Goal: Communication & Community: Ask a question

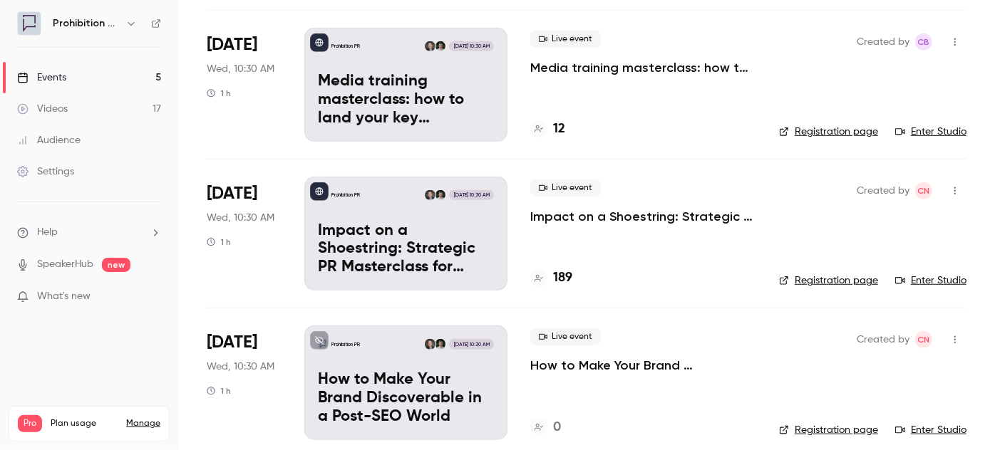
scroll to position [408, 0]
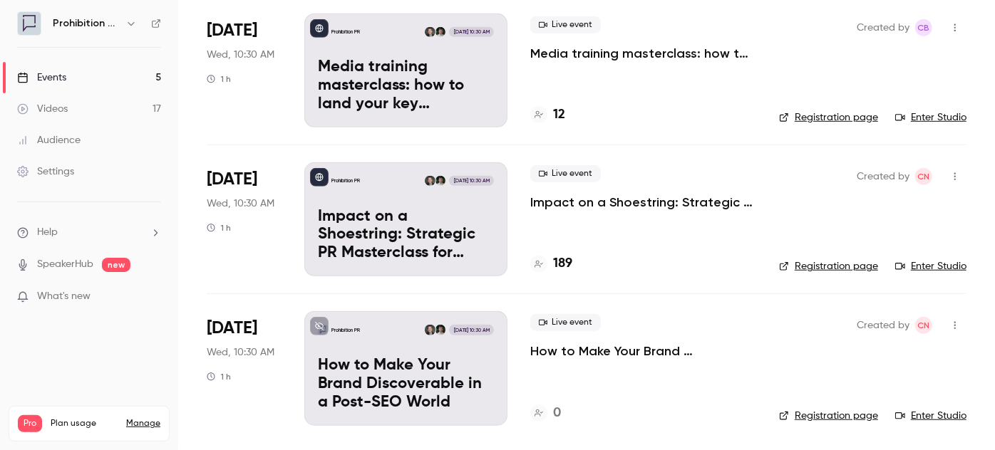
click at [593, 199] on p "Impact on a Shoestring: Strategic PR Masterclass for Charity Comms Teams" at bounding box center [643, 202] width 226 height 17
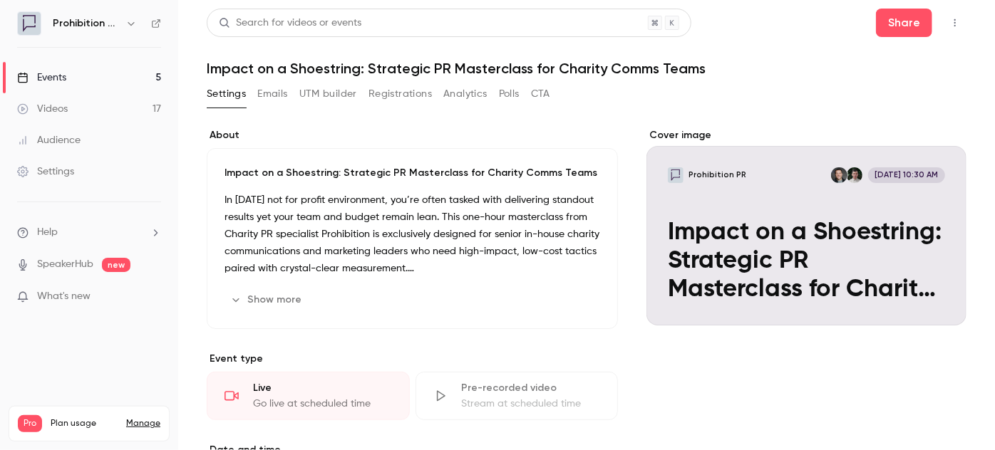
click at [309, 98] on button "UTM builder" at bounding box center [328, 94] width 58 height 23
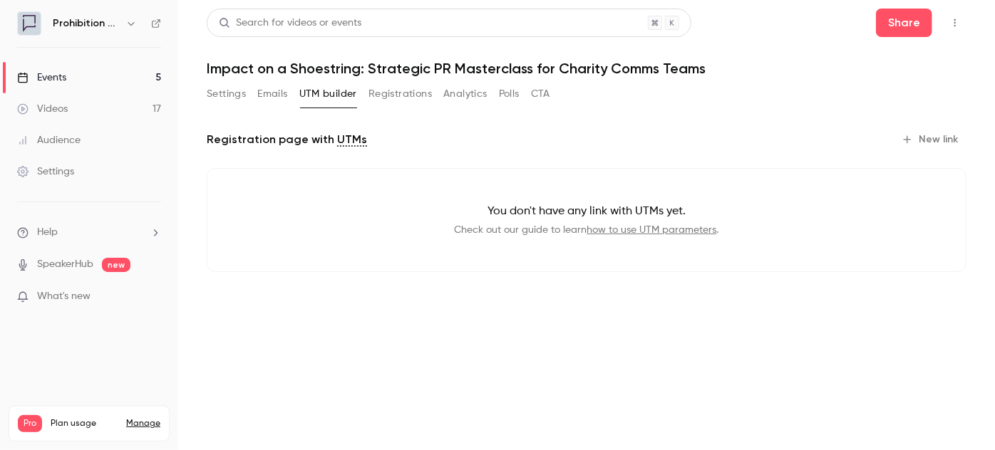
click at [283, 93] on button "Emails" at bounding box center [272, 94] width 30 height 23
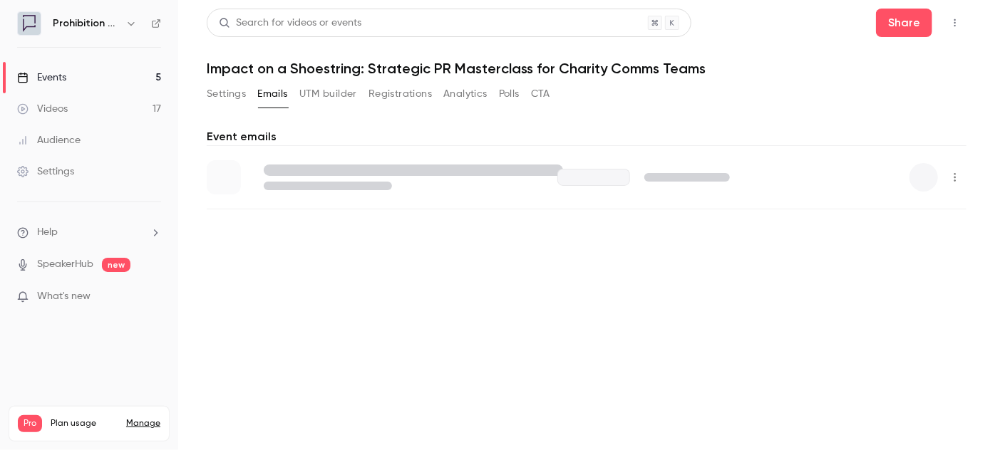
click at [391, 98] on button "Registrations" at bounding box center [400, 94] width 63 height 23
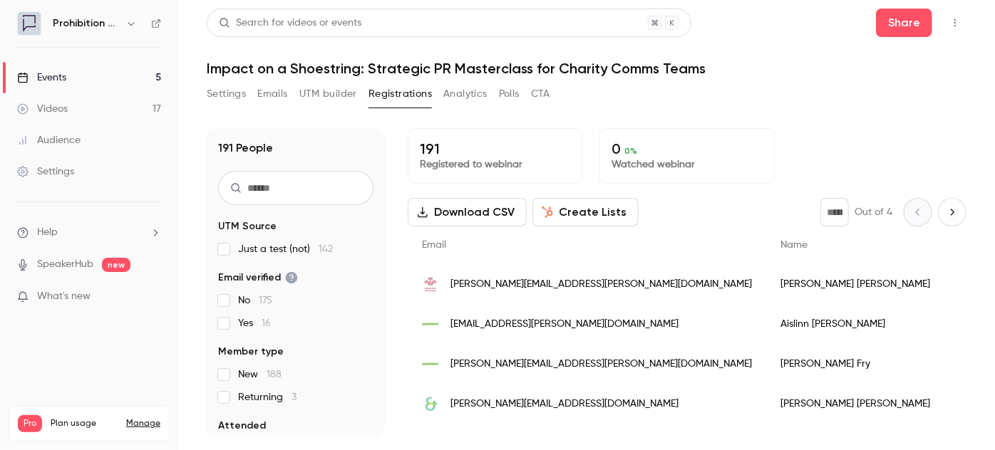
scroll to position [64, 0]
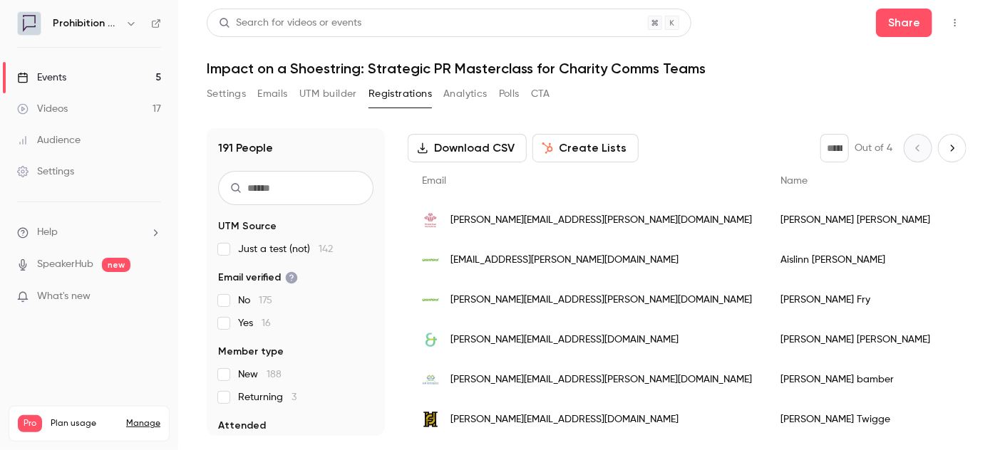
click at [603, 148] on button "Create Lists" at bounding box center [585, 148] width 106 height 29
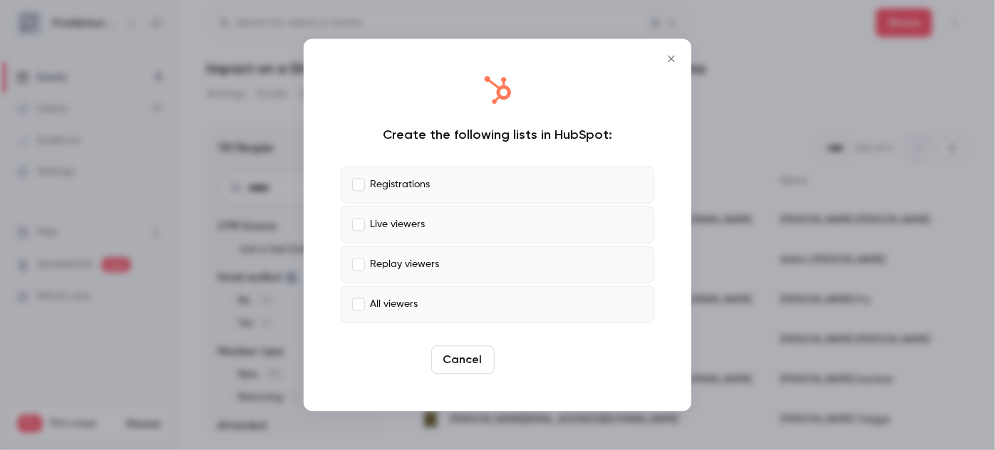
click at [540, 365] on button "Create" at bounding box center [532, 360] width 64 height 29
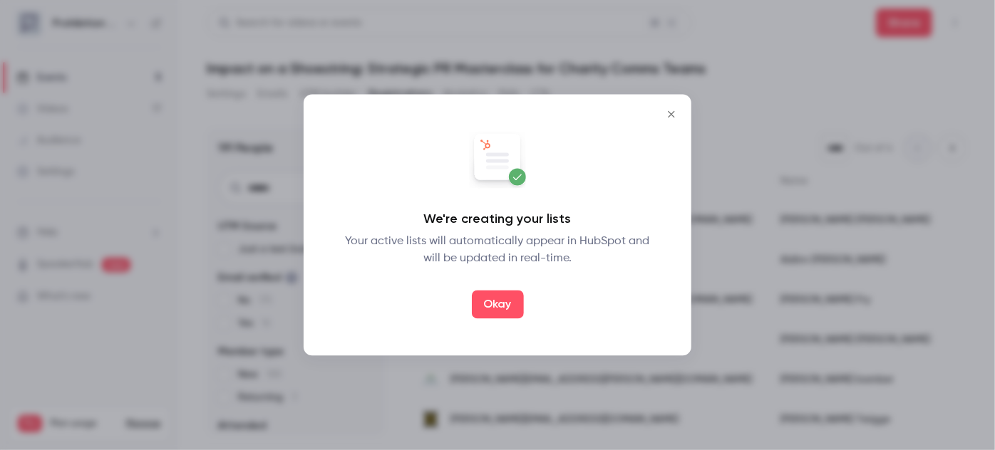
click at [500, 319] on div "We're creating your lists Your active lists will automatically appear in HubSpo…" at bounding box center [497, 225] width 359 height 233
click at [503, 309] on button "Okay" at bounding box center [498, 305] width 52 height 29
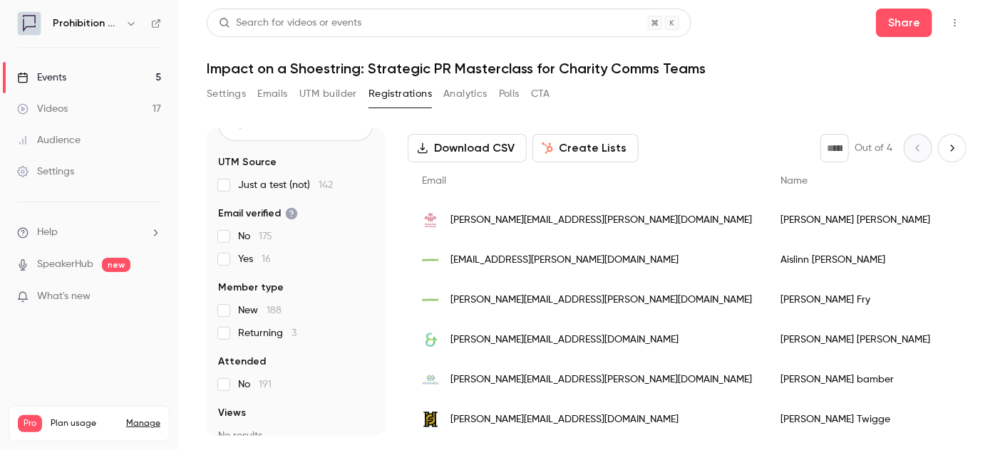
scroll to position [0, 0]
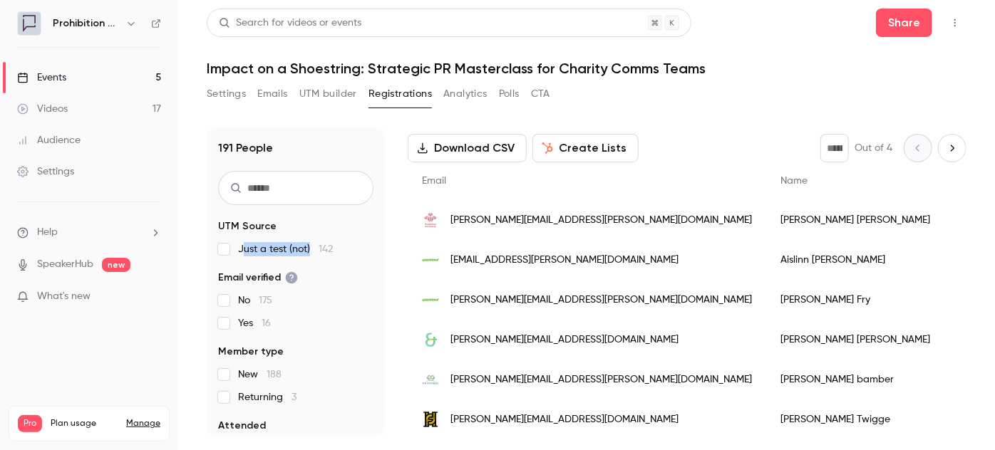
drag, startPoint x: 242, startPoint y: 246, endPoint x: 313, endPoint y: 245, distance: 71.3
click at [313, 245] on span "Just a test (not) 142" at bounding box center [285, 249] width 95 height 14
click at [227, 85] on button "Settings" at bounding box center [226, 94] width 39 height 23
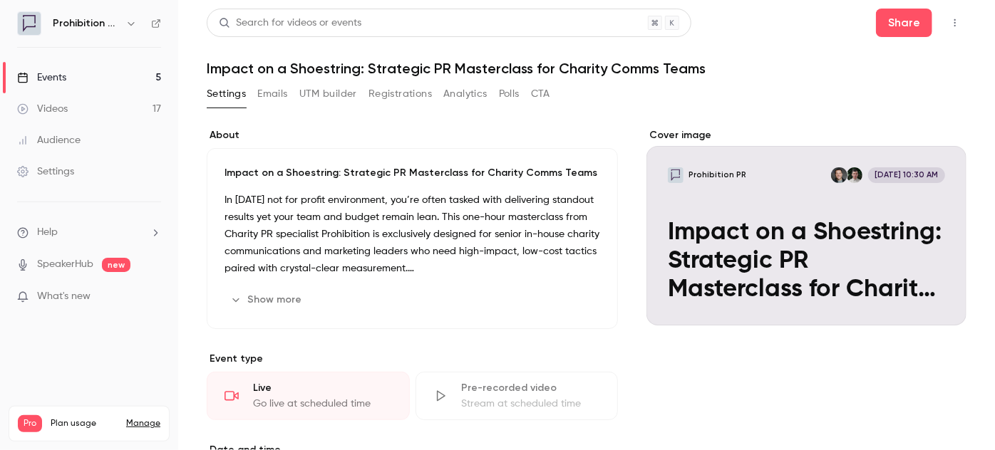
click at [40, 77] on div "Events" at bounding box center [41, 78] width 49 height 14
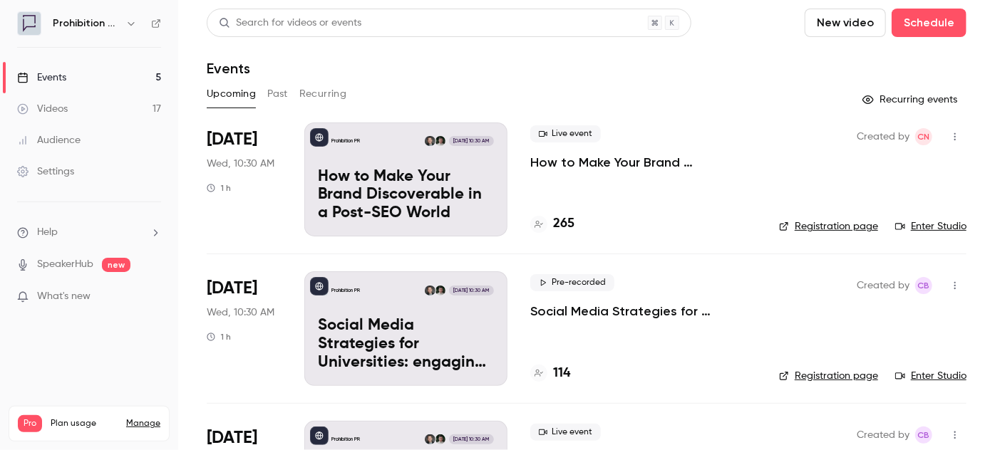
click at [68, 144] on div "Audience" at bounding box center [48, 140] width 63 height 14
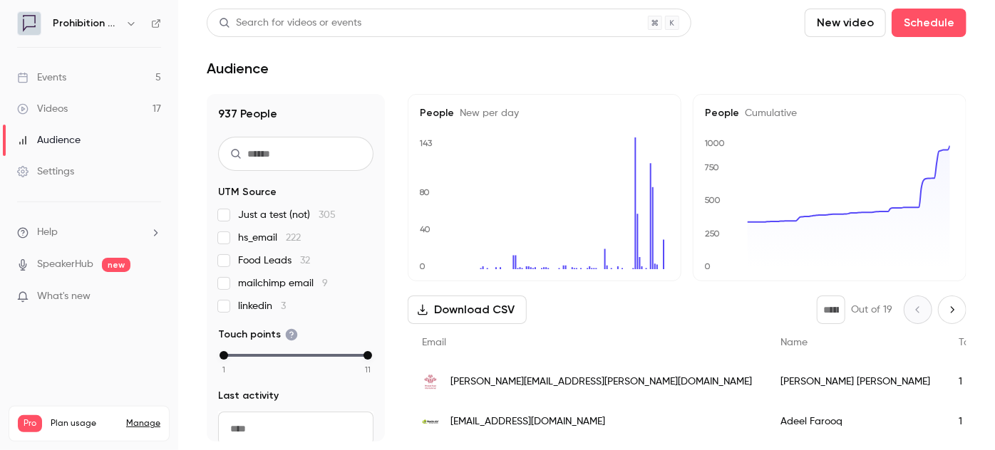
click at [73, 78] on link "Events 5" at bounding box center [89, 77] width 178 height 31
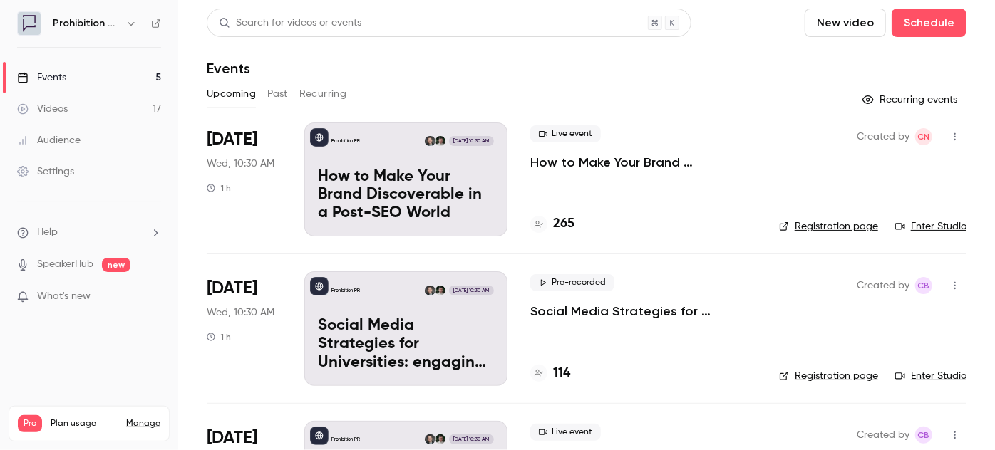
click at [609, 168] on p "How to Make Your Brand Discoverable in a Post-SEO World" at bounding box center [643, 162] width 226 height 17
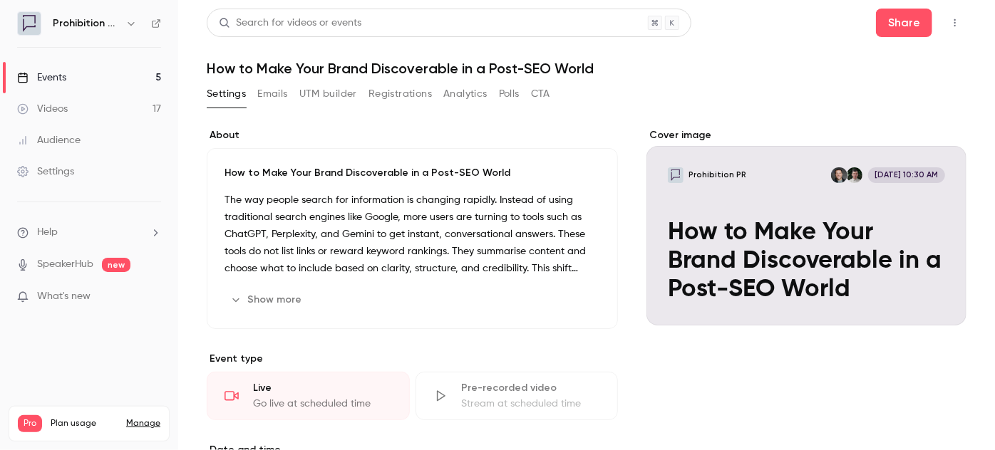
click at [335, 86] on button "UTM builder" at bounding box center [328, 94] width 58 height 23
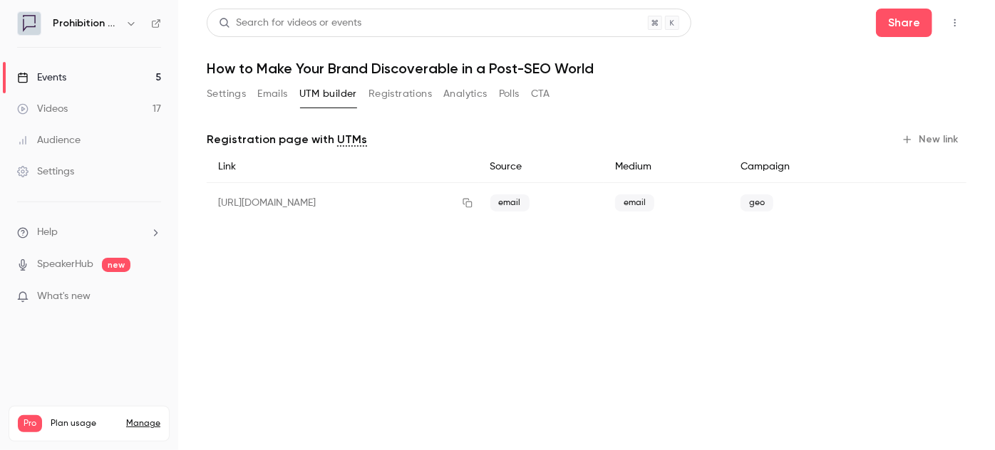
click at [266, 93] on button "Emails" at bounding box center [272, 94] width 30 height 23
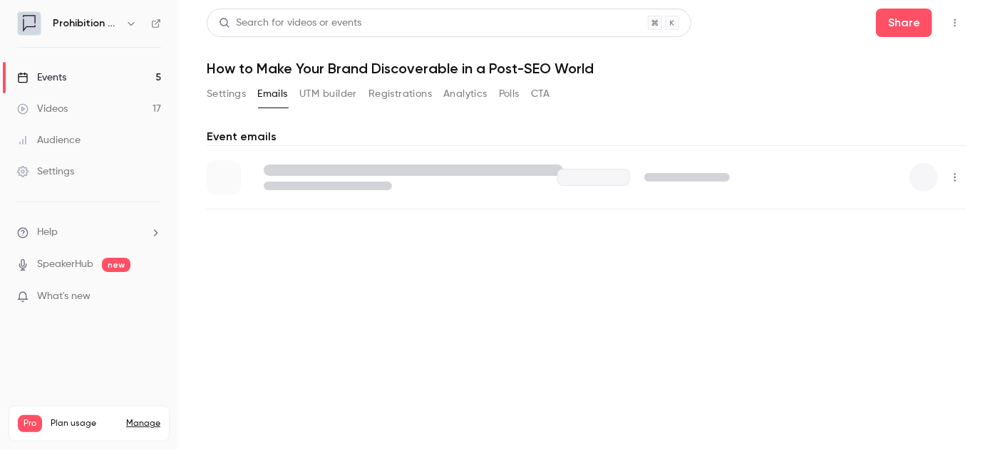
click at [396, 102] on button "Registrations" at bounding box center [400, 94] width 63 height 23
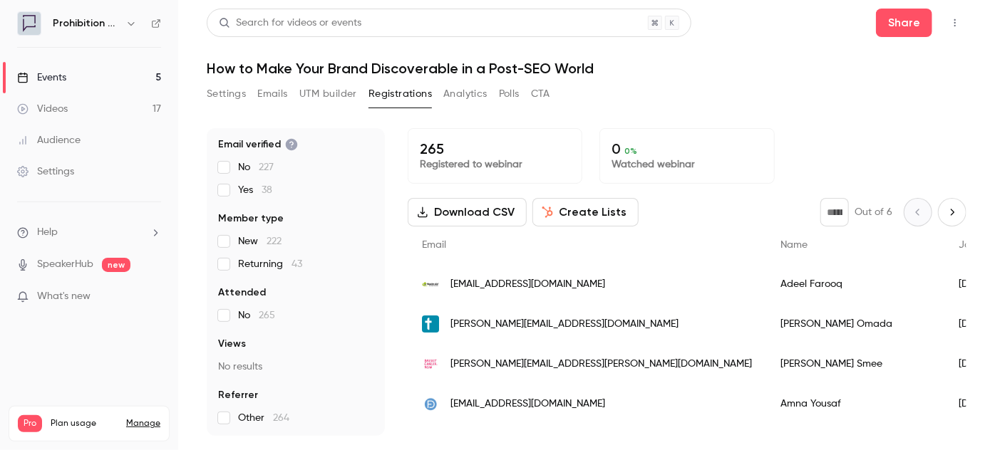
scroll to position [129, 0]
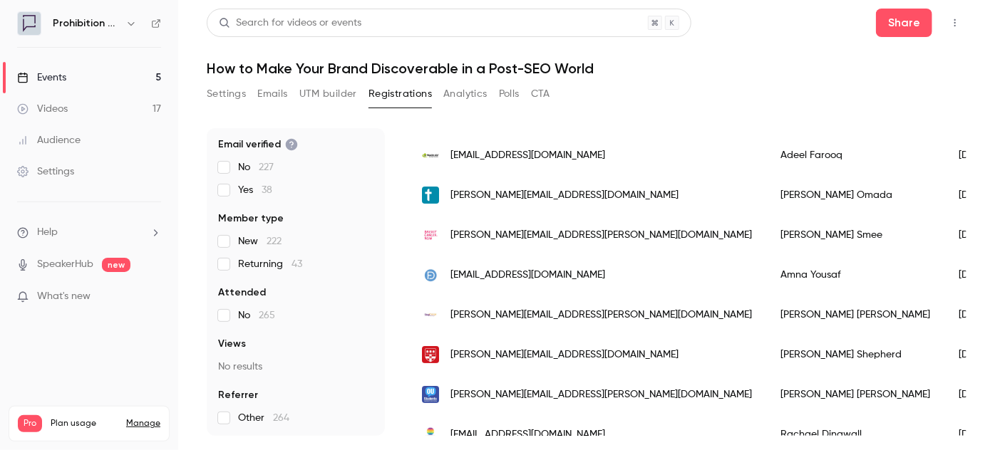
click at [242, 94] on button "Settings" at bounding box center [226, 94] width 39 height 23
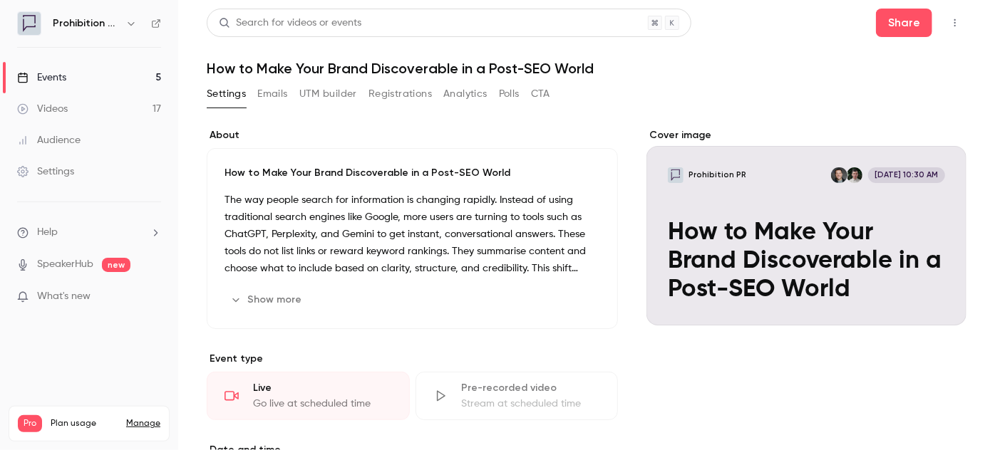
click at [279, 102] on button "Emails" at bounding box center [272, 94] width 30 height 23
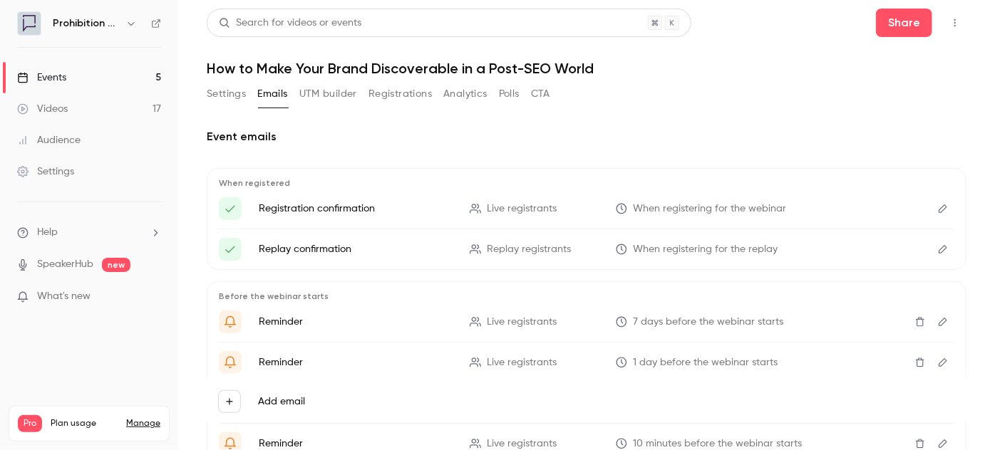
click at [346, 98] on button "UTM builder" at bounding box center [328, 94] width 58 height 23
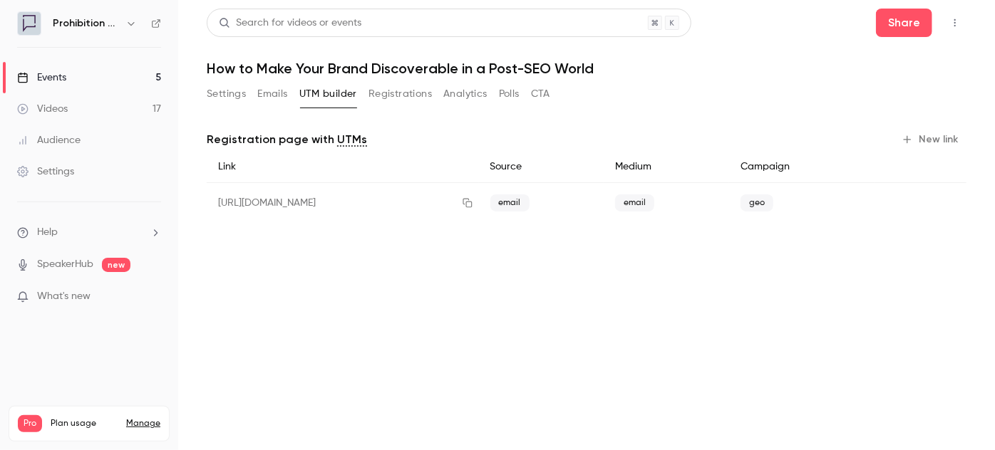
click at [392, 98] on button "Registrations" at bounding box center [400, 94] width 63 height 23
click at [468, 96] on button "Analytics" at bounding box center [465, 94] width 44 height 23
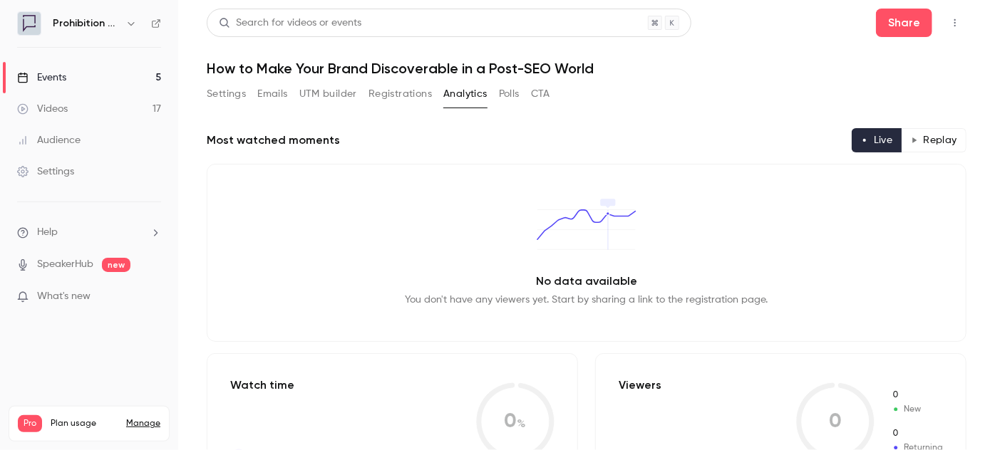
click at [542, 92] on button "CTA" at bounding box center [540, 94] width 19 height 23
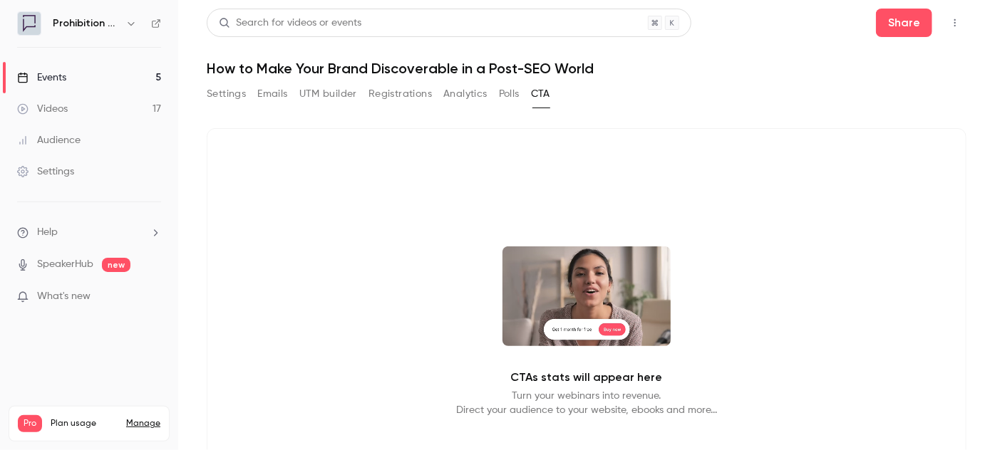
click at [272, 90] on button "Emails" at bounding box center [272, 94] width 30 height 23
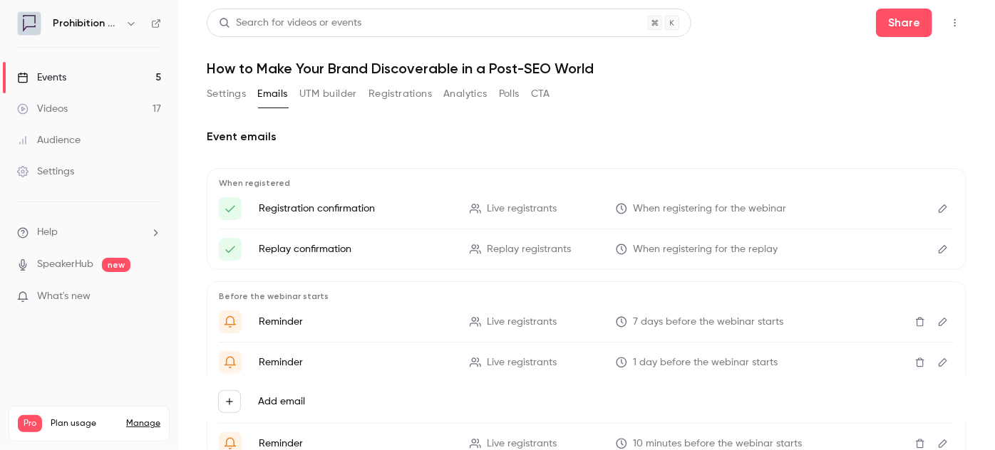
click at [950, 24] on icon "button" at bounding box center [954, 23] width 11 height 10
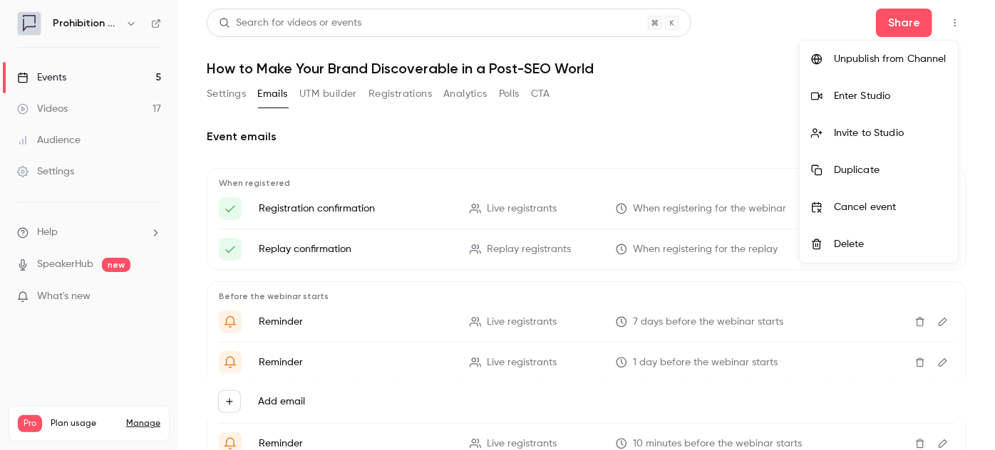
click at [231, 96] on div at bounding box center [497, 225] width 995 height 450
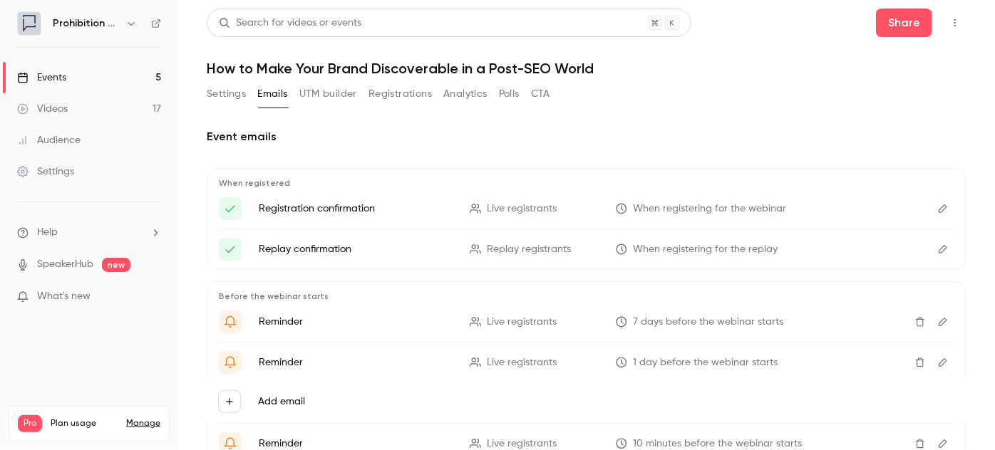
click at [231, 96] on button "Settings" at bounding box center [226, 94] width 39 height 23
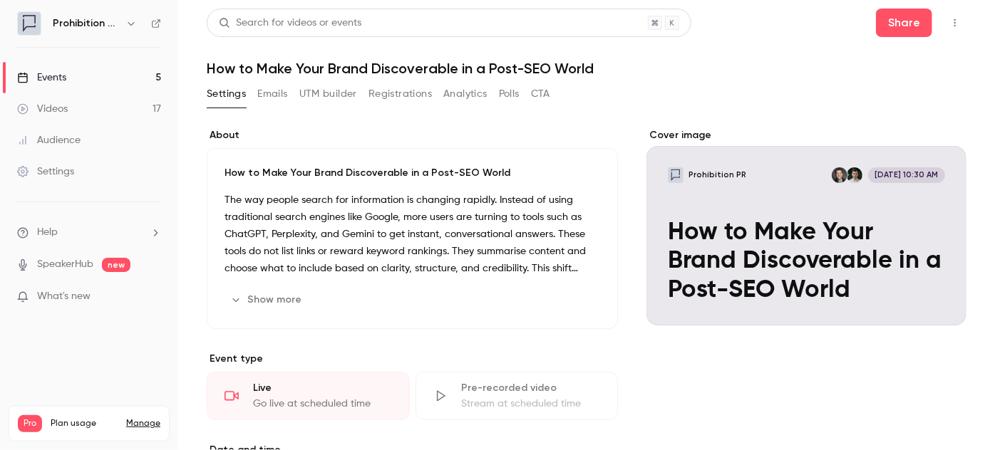
click at [225, 105] on div "Settings Emails UTM builder Registrations Analytics Polls CTA" at bounding box center [379, 97] width 344 height 29
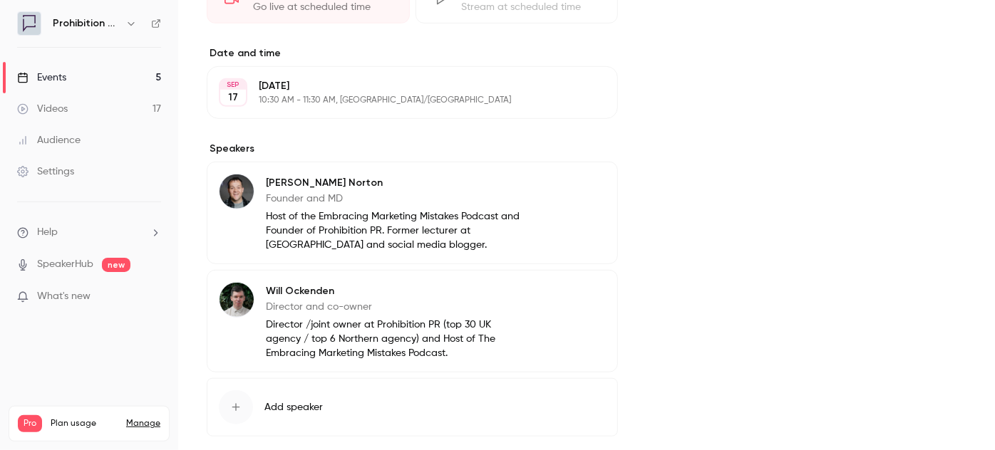
scroll to position [469, 0]
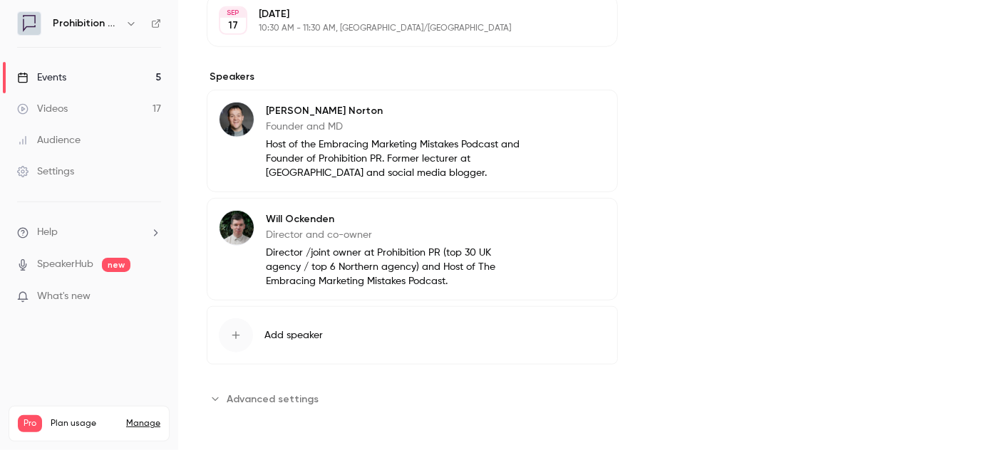
click at [252, 395] on span "Advanced settings" at bounding box center [273, 399] width 92 height 15
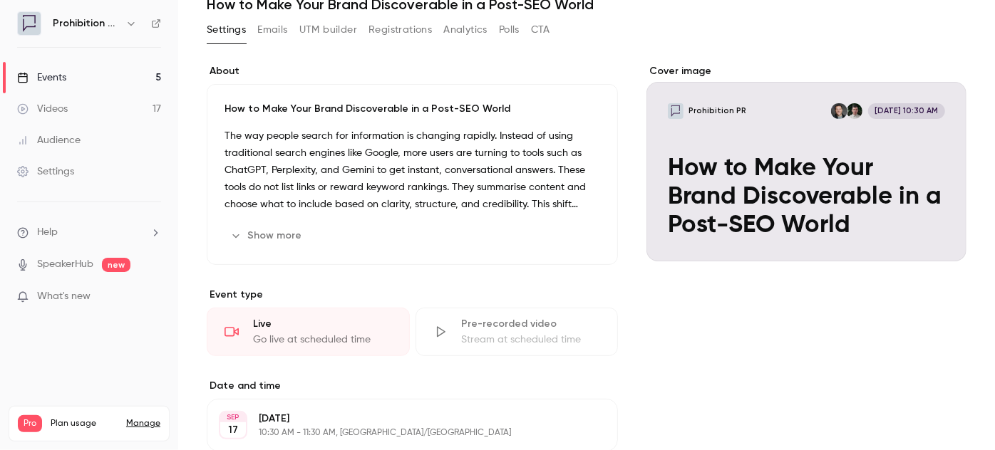
scroll to position [0, 0]
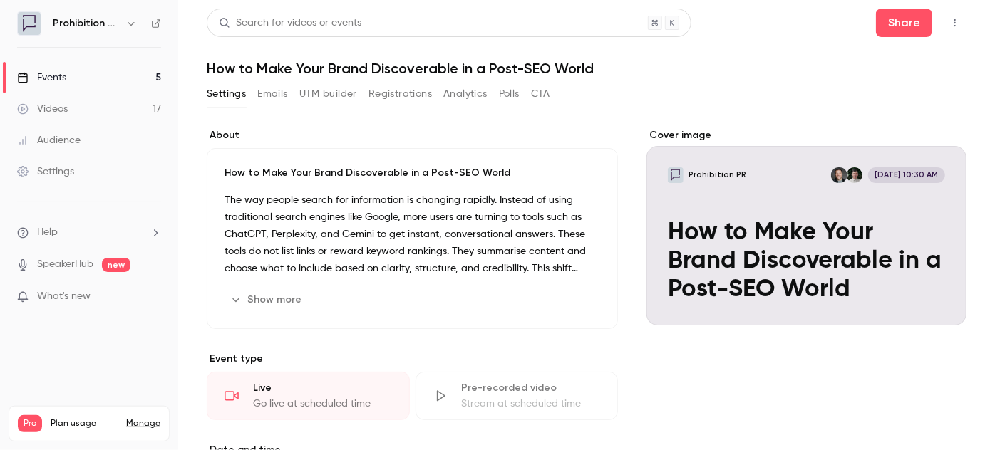
click at [276, 100] on button "Emails" at bounding box center [272, 94] width 30 height 23
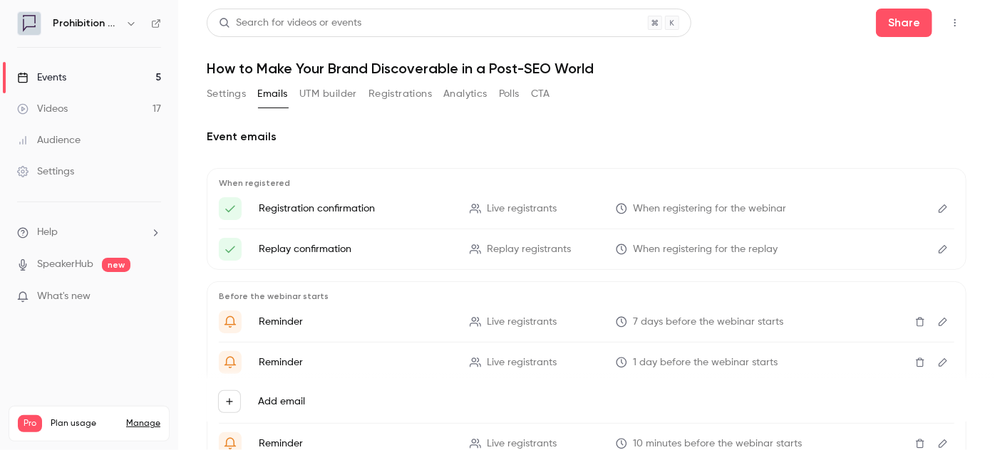
click at [350, 96] on button "UTM builder" at bounding box center [328, 94] width 58 height 23
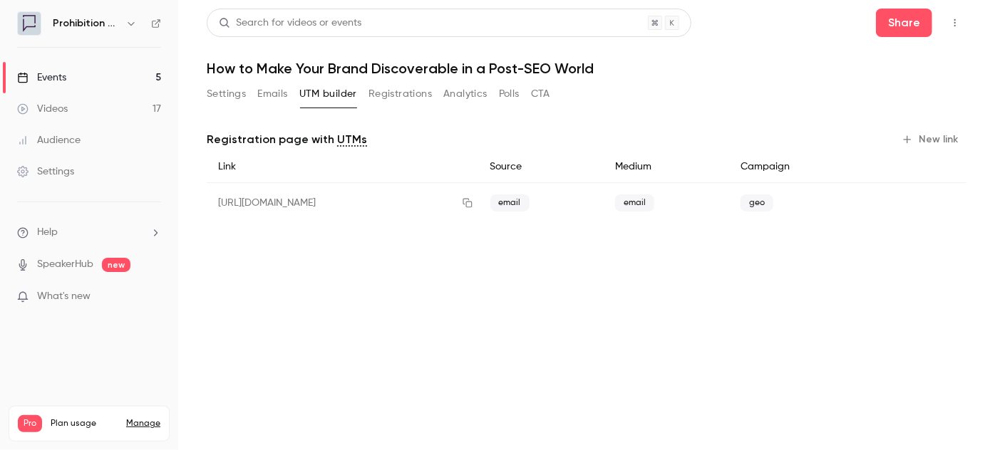
click at [407, 96] on button "Registrations" at bounding box center [400, 94] width 63 height 23
click at [458, 94] on button "Analytics" at bounding box center [465, 94] width 44 height 23
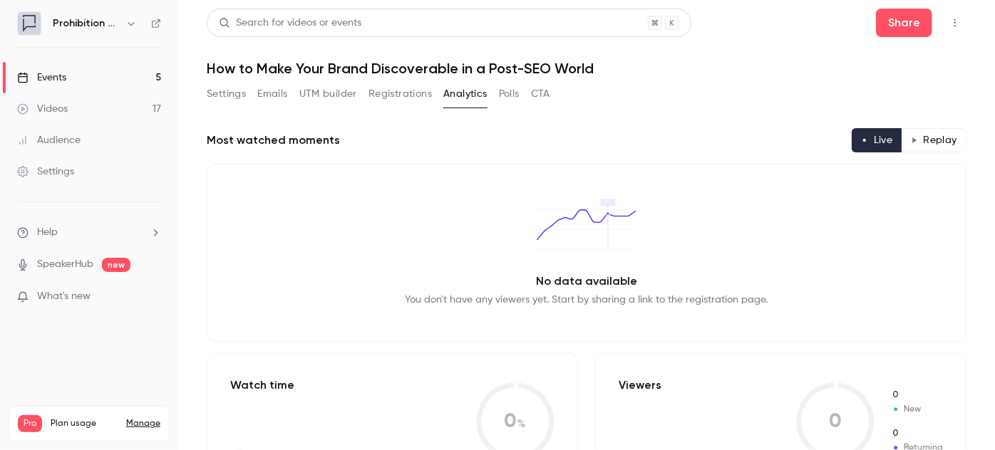
click at [502, 95] on button "Polls" at bounding box center [509, 94] width 21 height 23
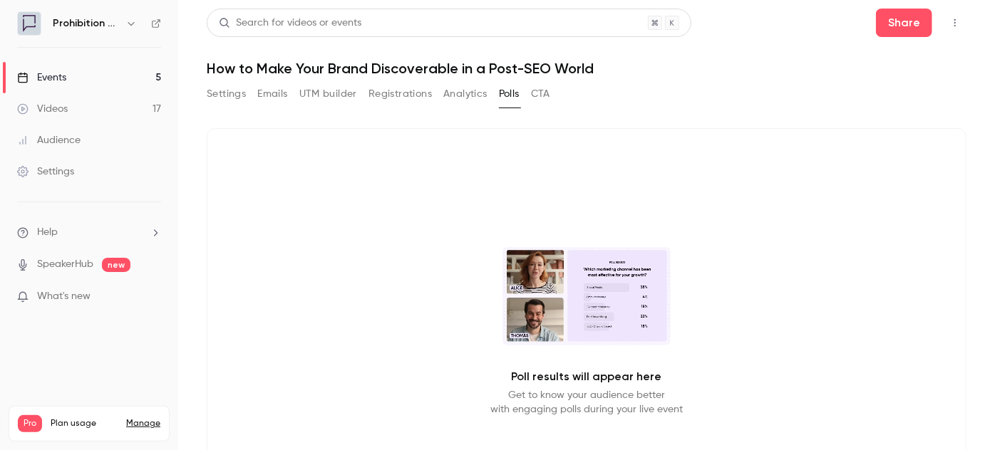
click at [544, 93] on button "CTA" at bounding box center [540, 94] width 19 height 23
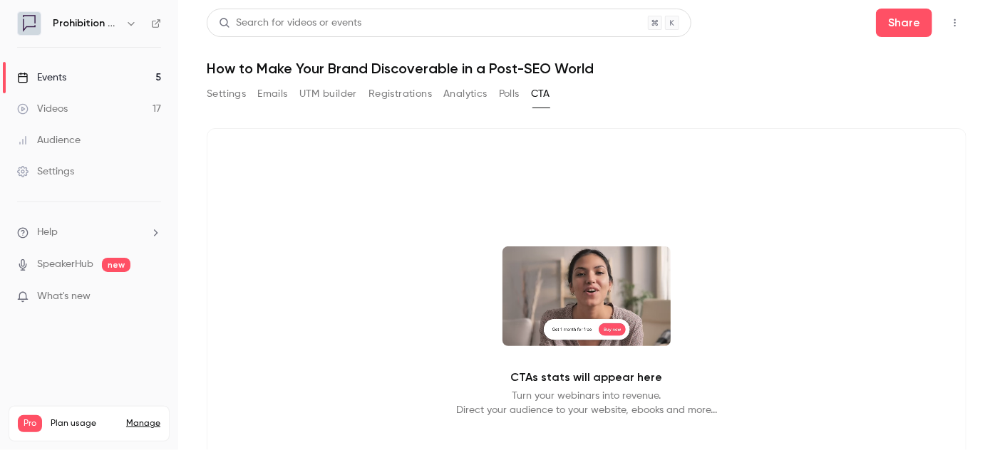
click at [237, 100] on button "Settings" at bounding box center [226, 94] width 39 height 23
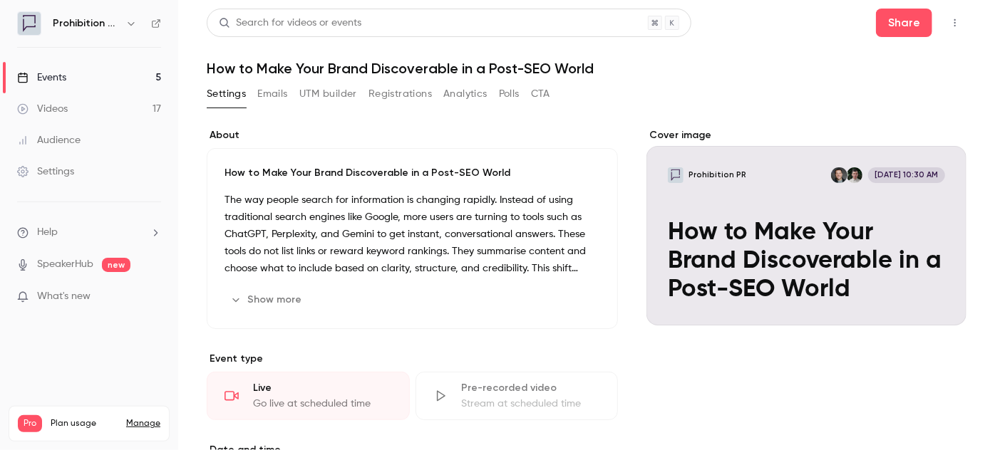
click at [72, 165] on div "Settings" at bounding box center [45, 172] width 57 height 14
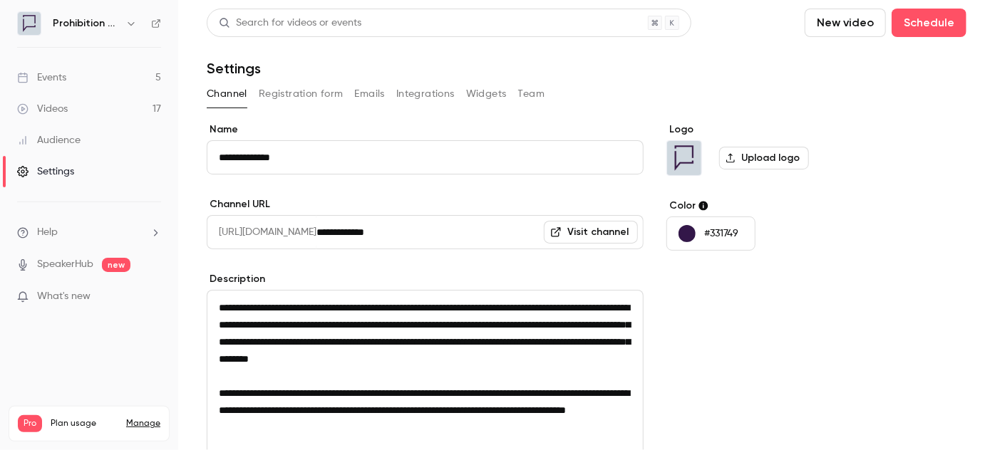
click at [339, 93] on button "Registration form" at bounding box center [301, 94] width 85 height 23
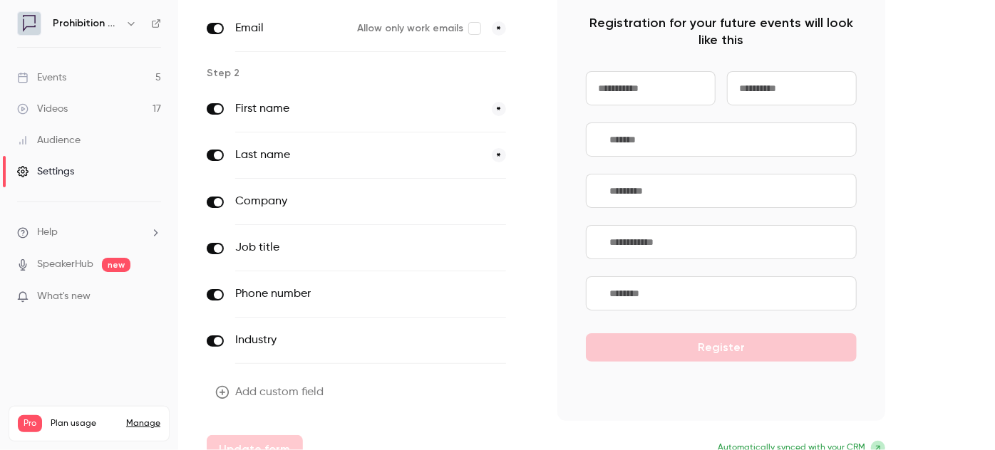
scroll to position [158, 0]
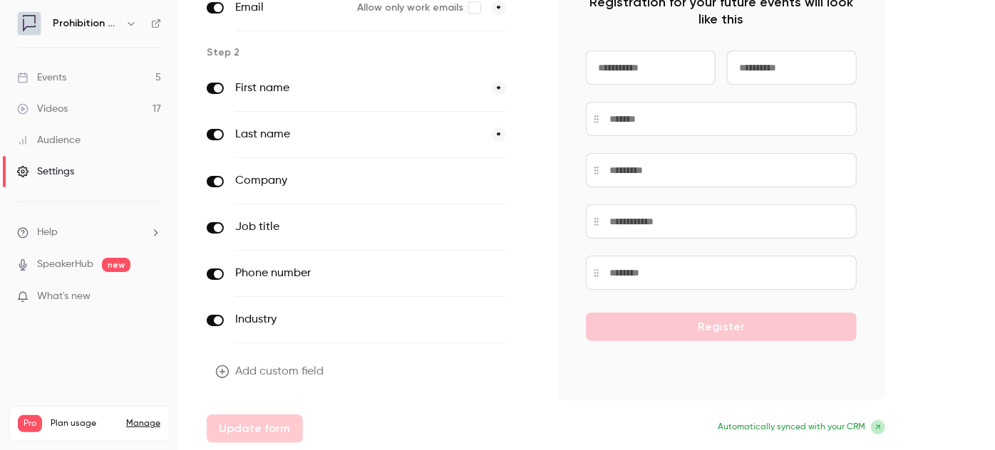
click at [252, 358] on button "Add custom field" at bounding box center [271, 372] width 128 height 29
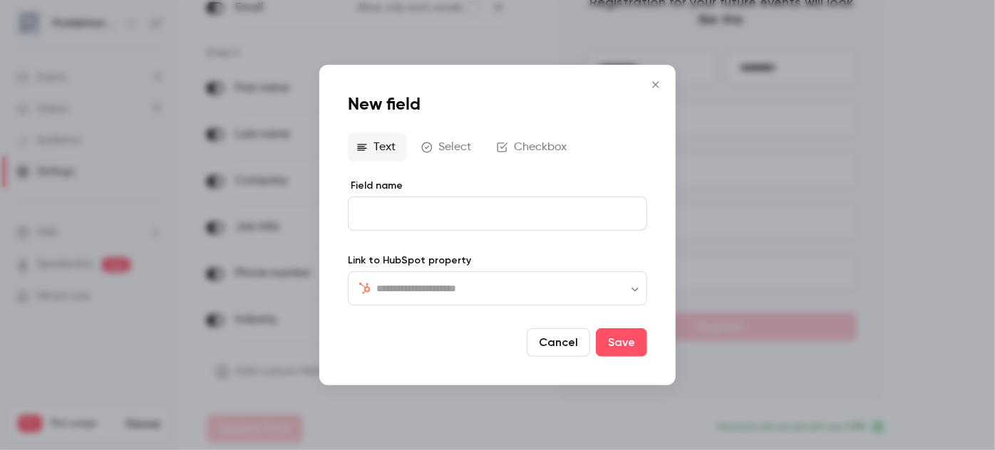
click at [465, 152] on button "Select" at bounding box center [448, 147] width 70 height 29
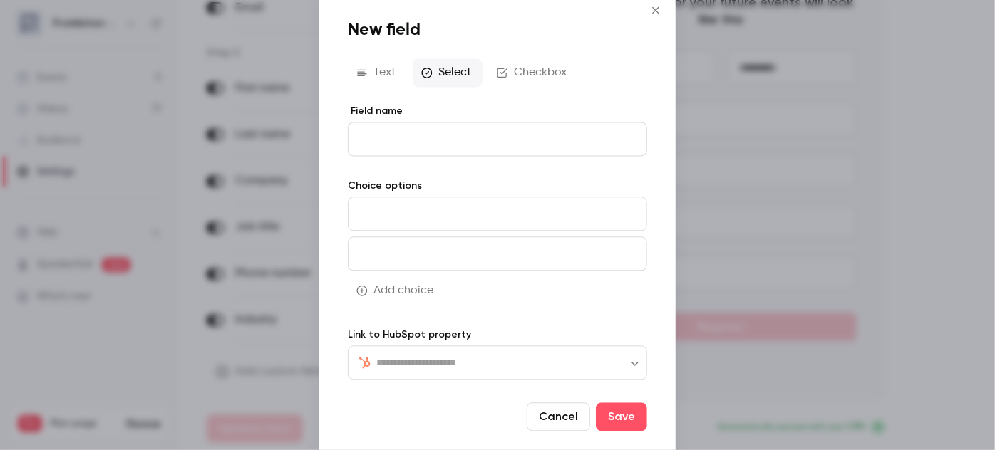
click at [536, 85] on button "Checkbox" at bounding box center [533, 72] width 90 height 29
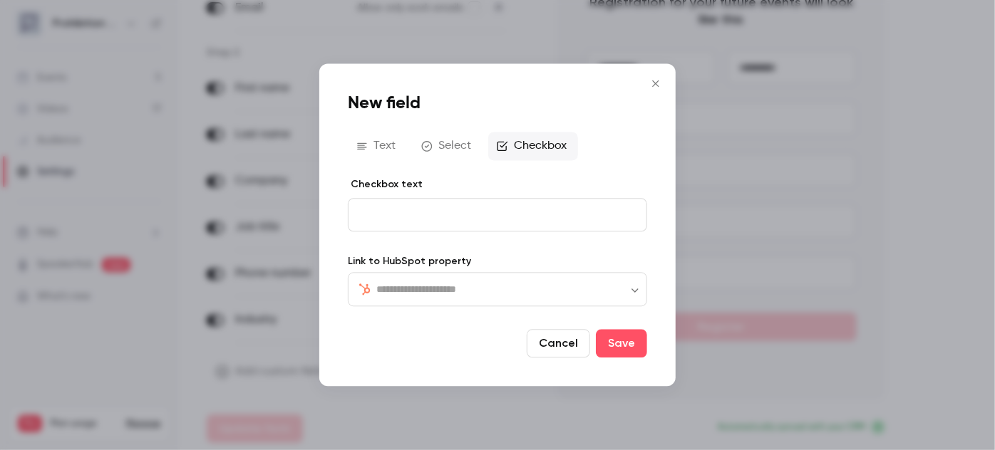
click at [428, 155] on button "Select" at bounding box center [448, 146] width 70 height 29
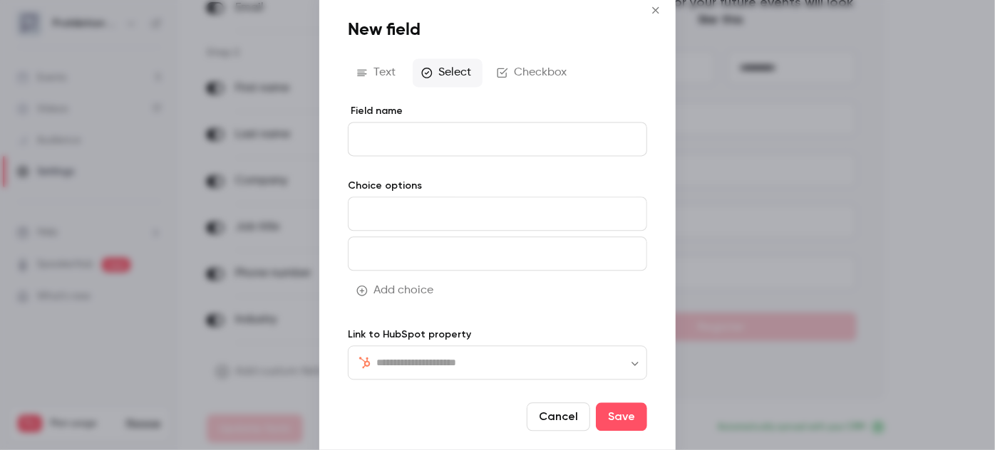
click at [379, 91] on div "New field Text Select Checkbox Field name Choice options Add choice Link to Hub…" at bounding box center [497, 225] width 356 height 470
click at [381, 76] on button "Text" at bounding box center [377, 72] width 59 height 29
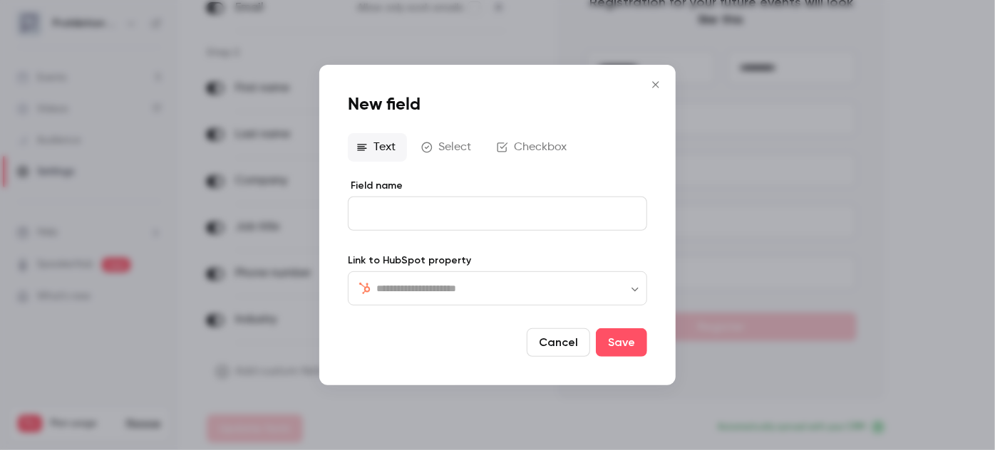
click at [393, 284] on input "text" at bounding box center [505, 288] width 259 height 17
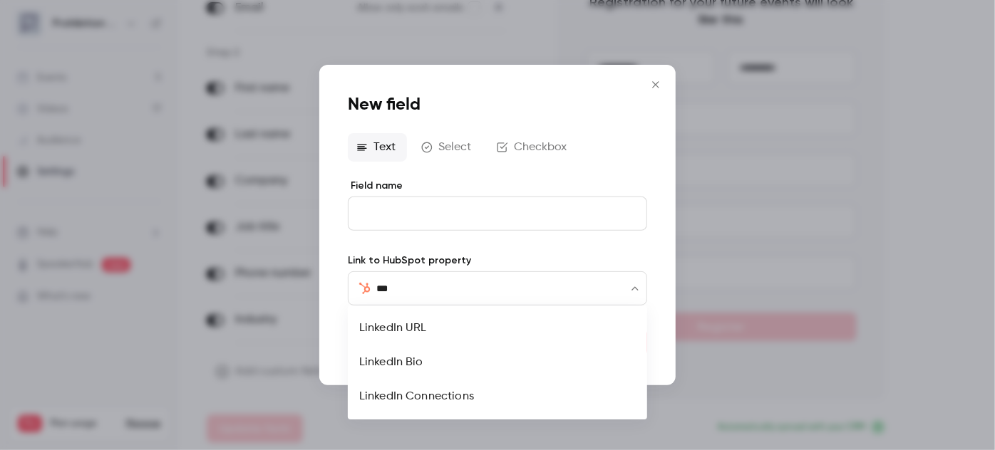
type input "****"
click at [465, 332] on li "LinkedIn URL" at bounding box center [497, 328] width 299 height 34
type input "**********"
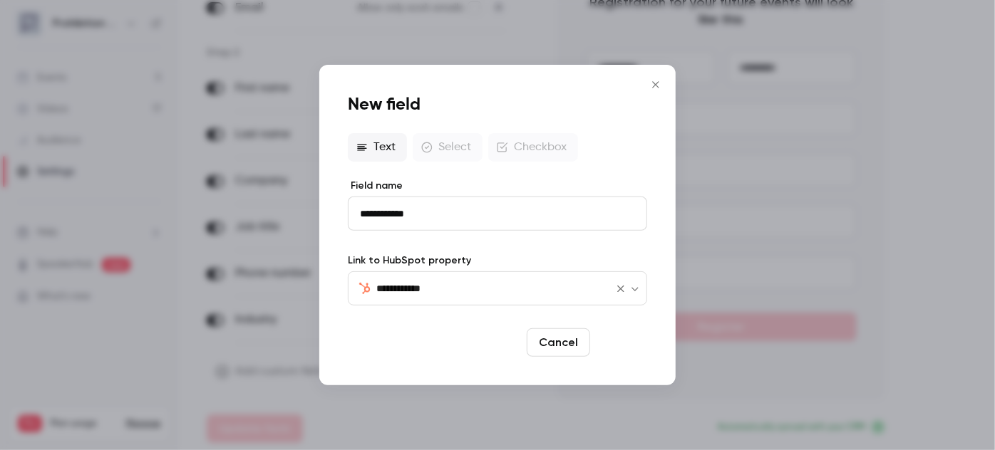
type input "**********"
click at [617, 338] on button "Save" at bounding box center [621, 343] width 51 height 29
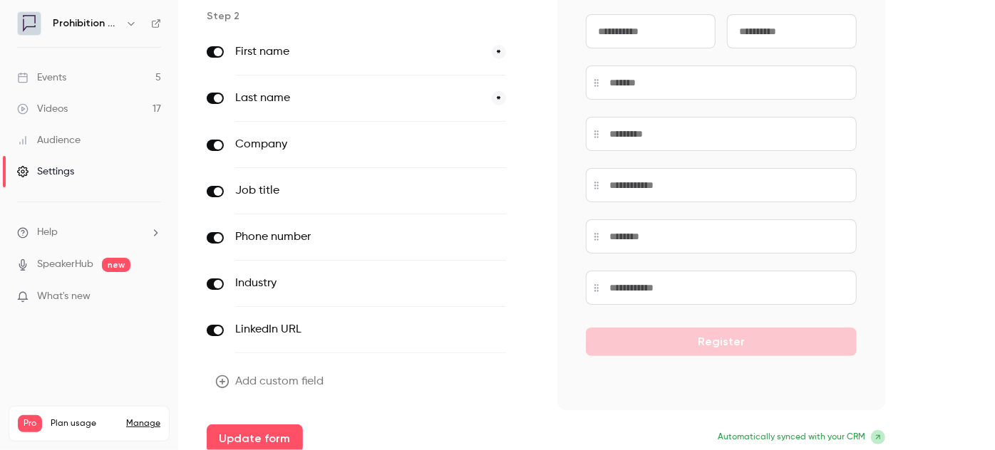
scroll to position [203, 0]
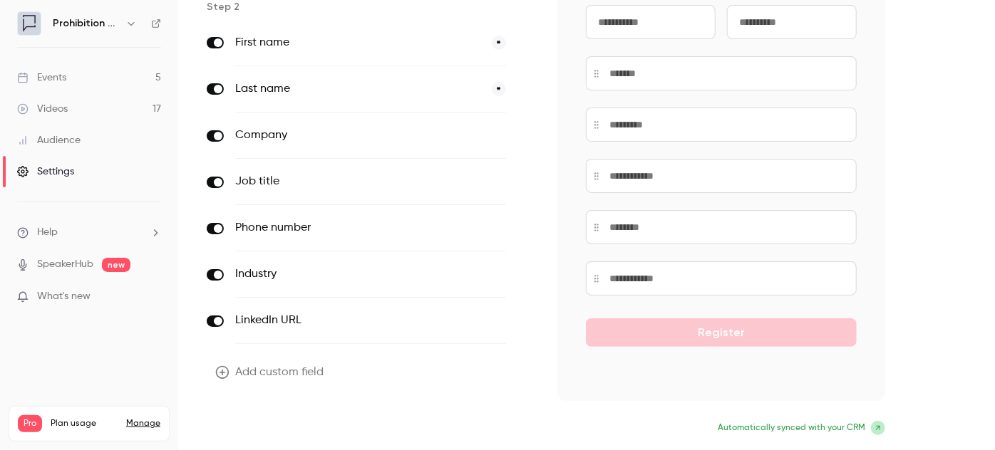
click at [297, 422] on button "Update form" at bounding box center [255, 430] width 96 height 29
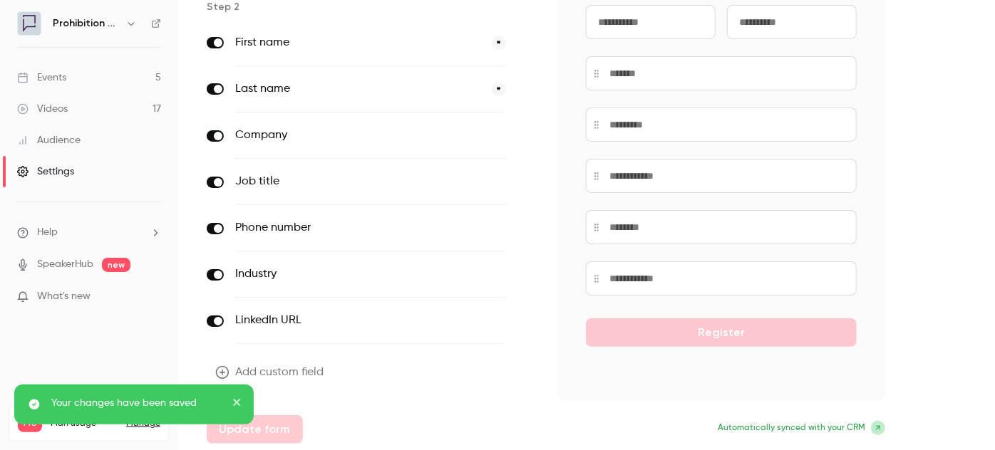
click at [230, 401] on div "Your changes have been saved" at bounding box center [129, 403] width 207 height 14
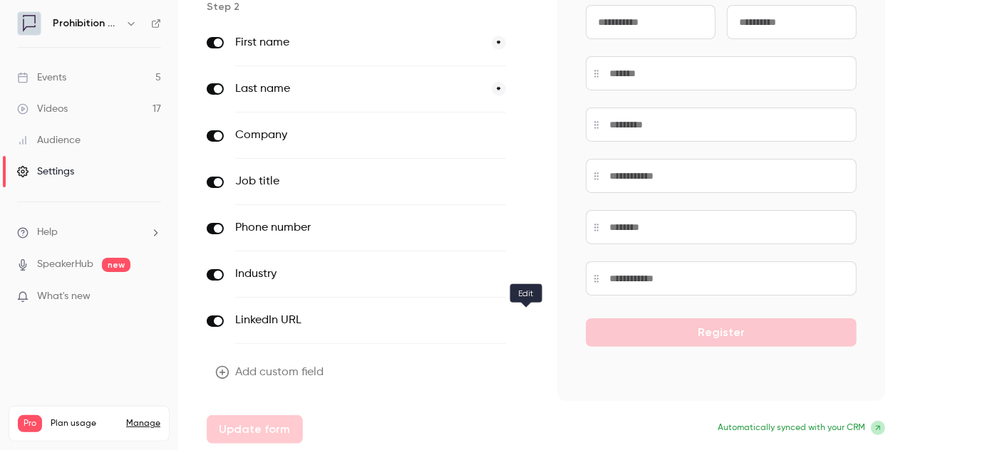
click at [525, 318] on icon "button" at bounding box center [526, 321] width 9 height 9
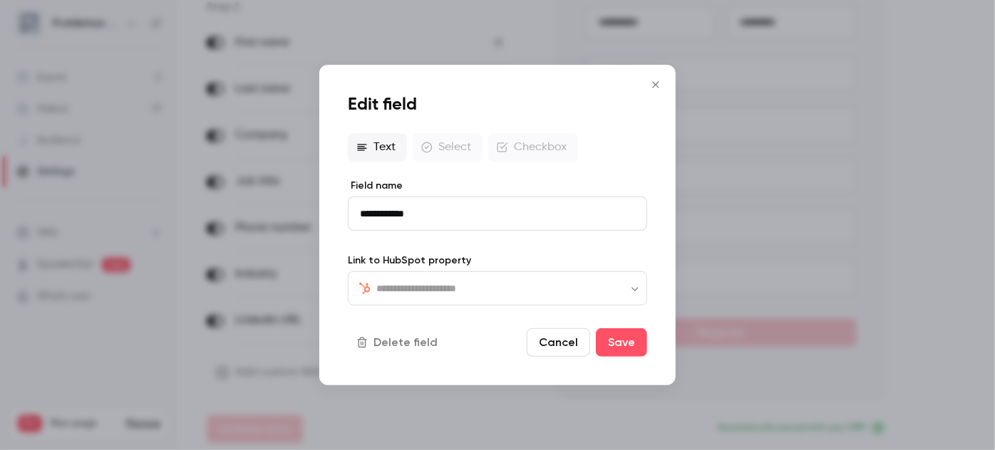
type input "**********"
click at [444, 152] on div "Text Select Checkbox" at bounding box center [497, 147] width 299 height 29
click at [396, 139] on div "Text Select Checkbox" at bounding box center [497, 147] width 299 height 29
click at [485, 147] on div "Text Select Checkbox" at bounding box center [497, 147] width 299 height 29
click at [520, 149] on div "Text Select Checkbox" at bounding box center [497, 147] width 299 height 29
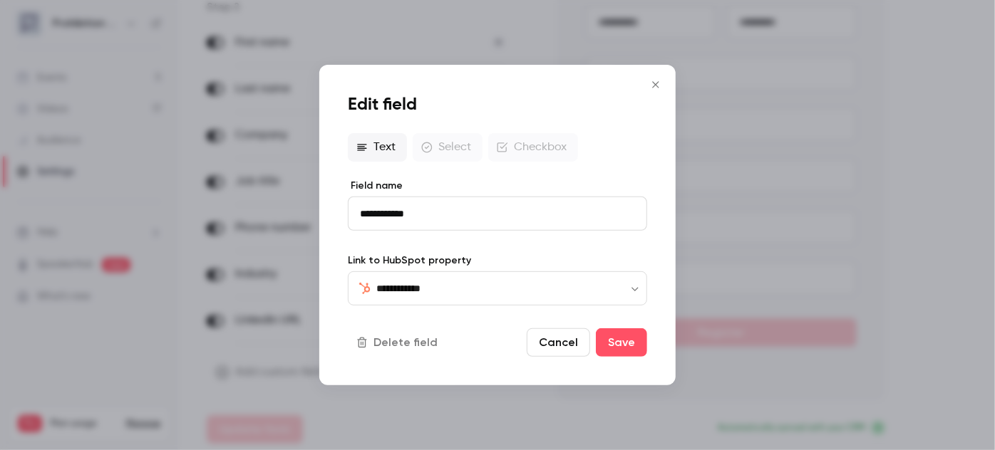
click at [572, 347] on button "Cancel" at bounding box center [558, 343] width 63 height 29
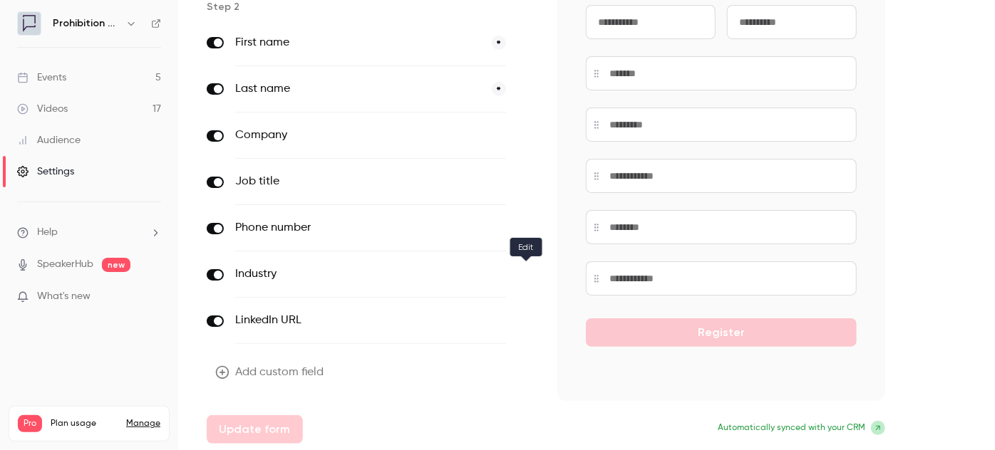
click at [522, 274] on icon "button" at bounding box center [526, 275] width 9 height 9
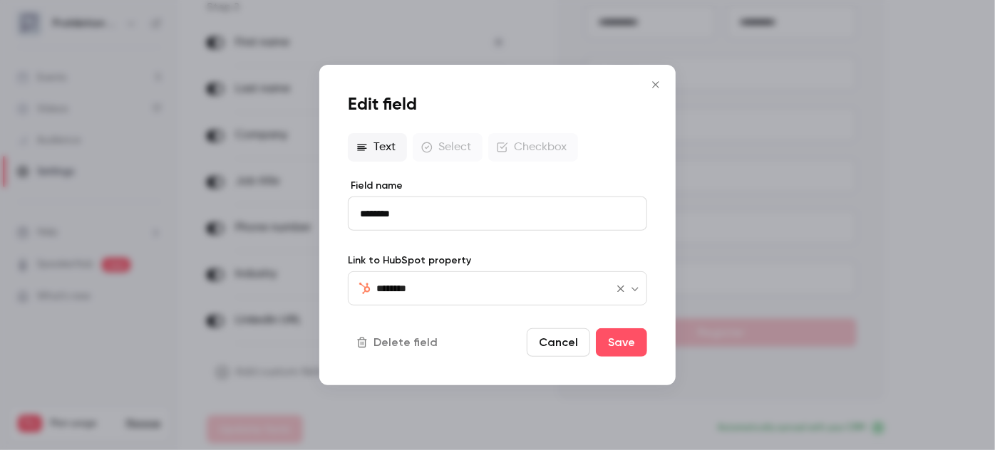
click at [641, 290] on button "Open" at bounding box center [635, 289] width 14 height 14
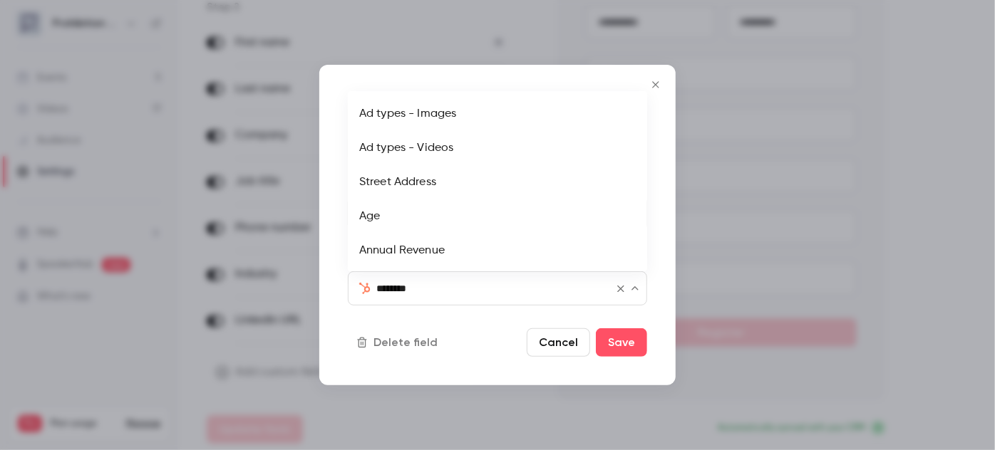
scroll to position [2476, 0]
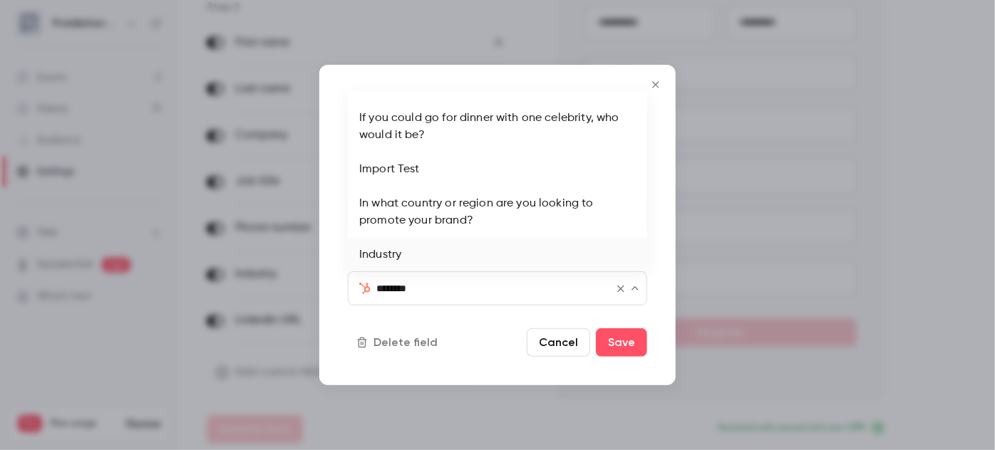
click at [643, 292] on div "​ ******** ​" at bounding box center [497, 289] width 299 height 34
click at [664, 309] on div "Edit field Text Select Checkbox Field name ******** Link to HubSpot property ​ …" at bounding box center [497, 225] width 356 height 321
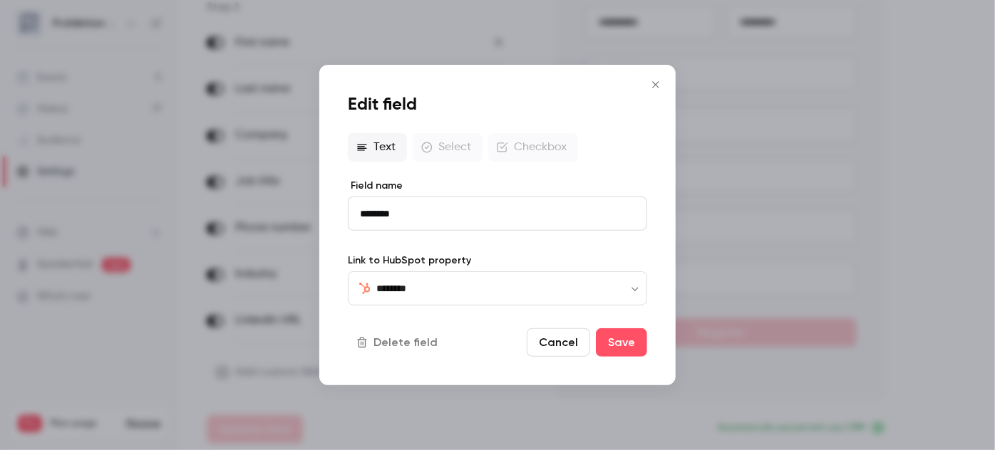
click at [462, 151] on div "Text Select Checkbox" at bounding box center [497, 147] width 299 height 29
click at [656, 81] on icon "Close" at bounding box center [655, 84] width 17 height 11
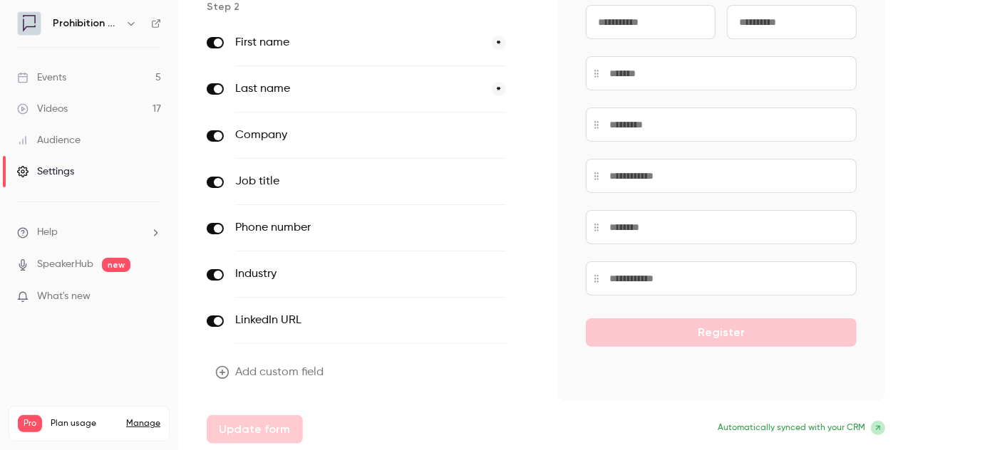
scroll to position [74, 0]
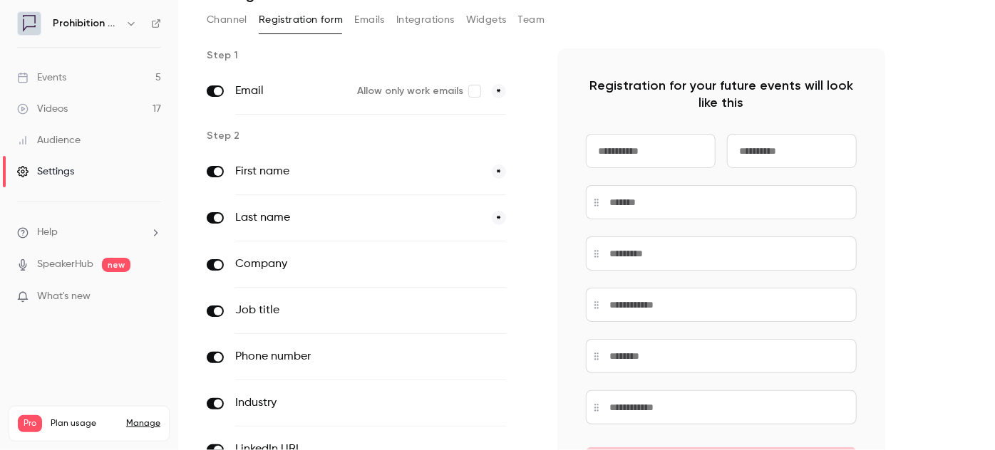
click at [526, 216] on span at bounding box center [525, 219] width 17 height 18
click at [526, 263] on icon "button" at bounding box center [526, 265] width 9 height 9
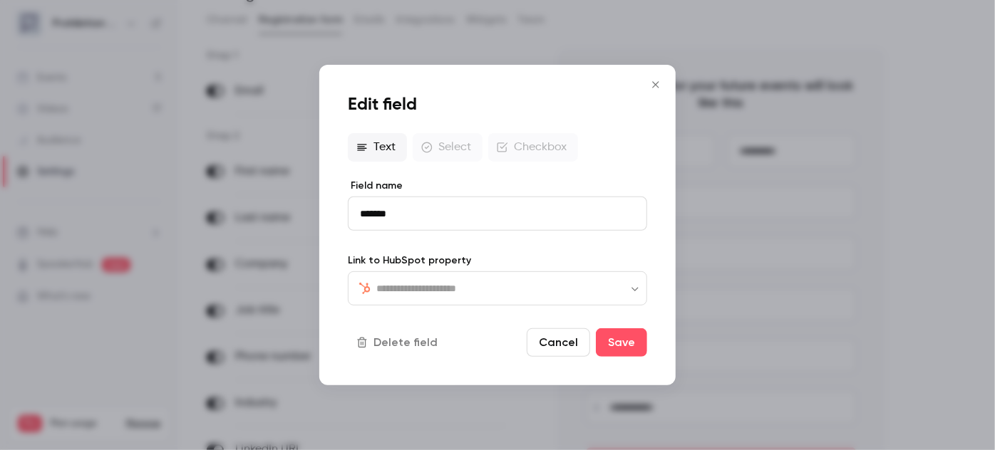
type input "**********"
click at [515, 157] on div "Text Select Checkbox" at bounding box center [497, 147] width 299 height 29
click at [515, 146] on div "Text Select Checkbox" at bounding box center [497, 147] width 299 height 29
click at [453, 146] on div "Text Select Checkbox" at bounding box center [497, 147] width 299 height 29
click at [381, 157] on div "Text Select Checkbox" at bounding box center [497, 147] width 299 height 29
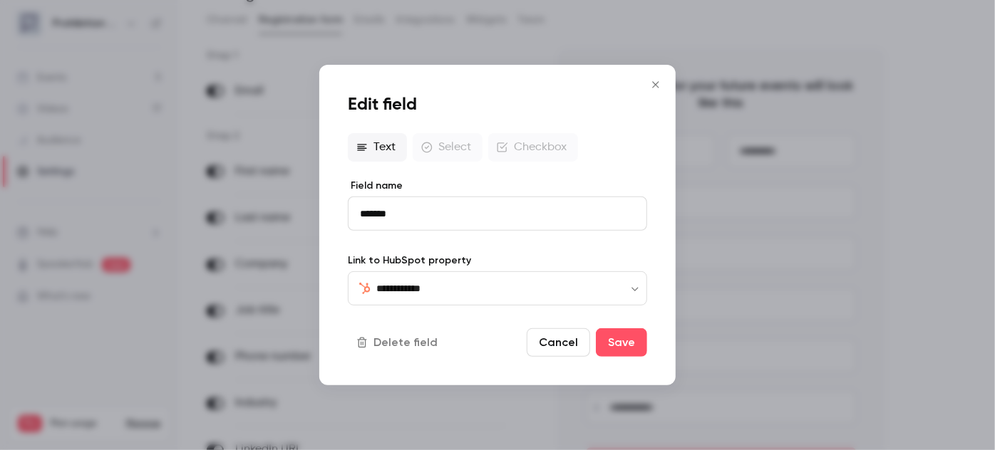
click at [565, 348] on button "Cancel" at bounding box center [558, 343] width 63 height 29
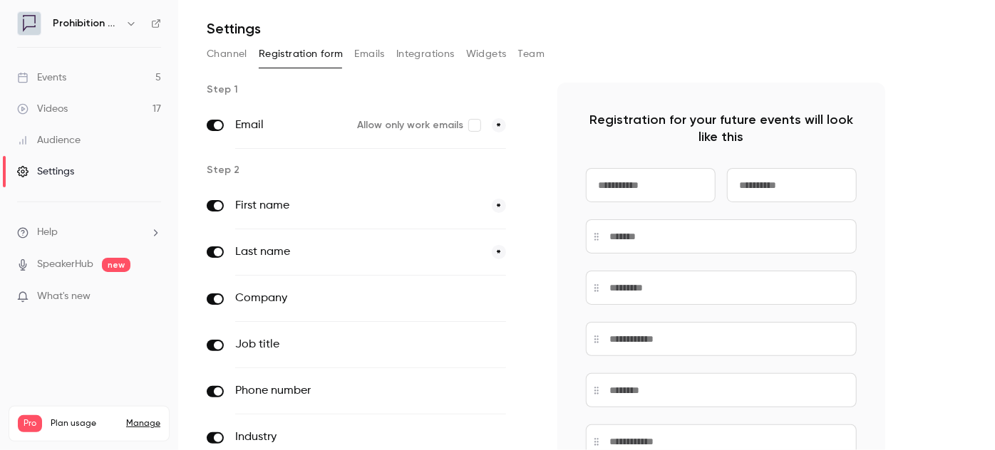
scroll to position [0, 0]
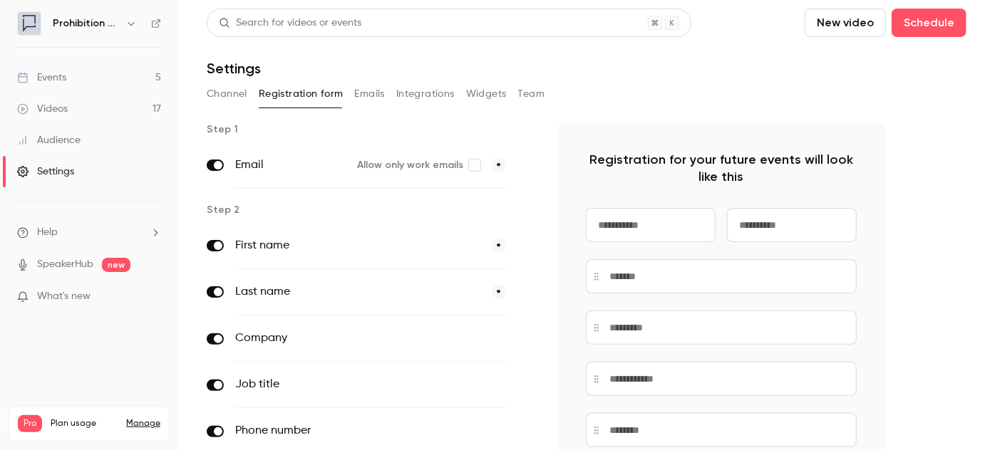
click at [232, 92] on button "Channel" at bounding box center [227, 94] width 41 height 23
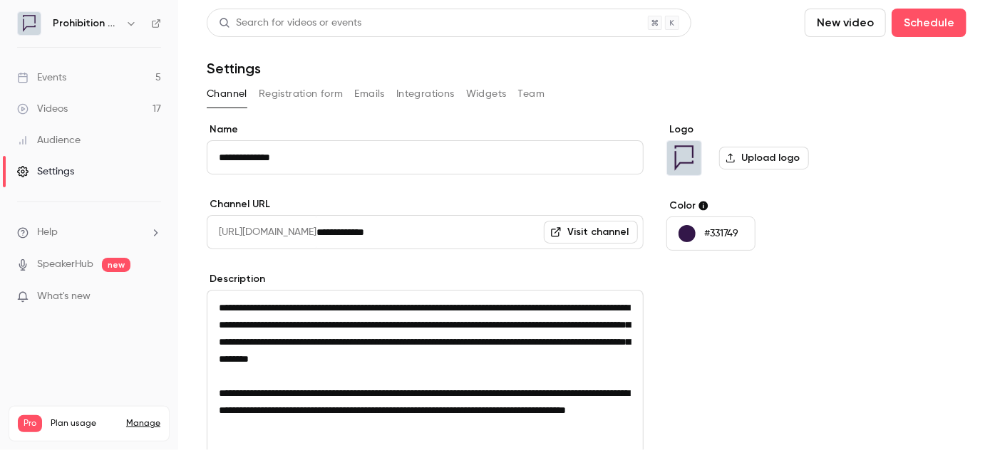
click at [287, 91] on button "Registration form" at bounding box center [301, 94] width 85 height 23
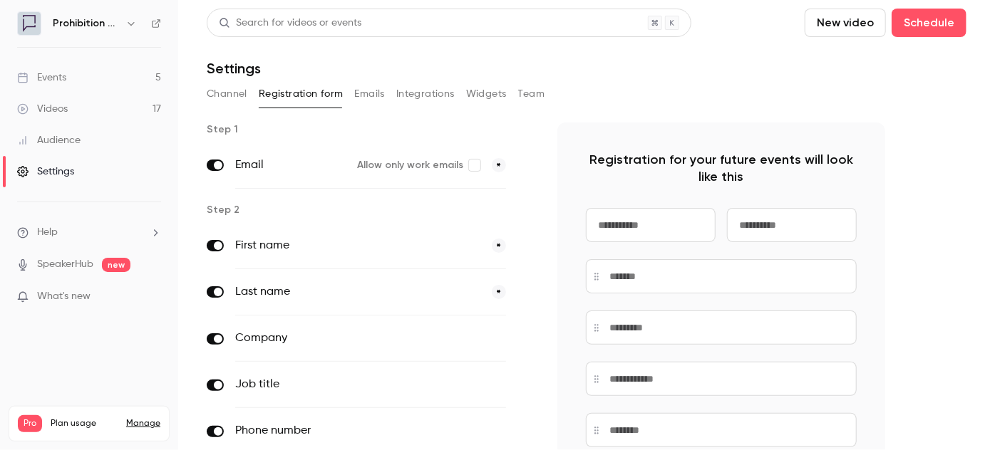
click at [381, 81] on div "Search for videos or events New video Schedule Settings Channel Registration fo…" at bounding box center [587, 328] width 760 height 639
click at [375, 92] on button "Emails" at bounding box center [370, 94] width 30 height 23
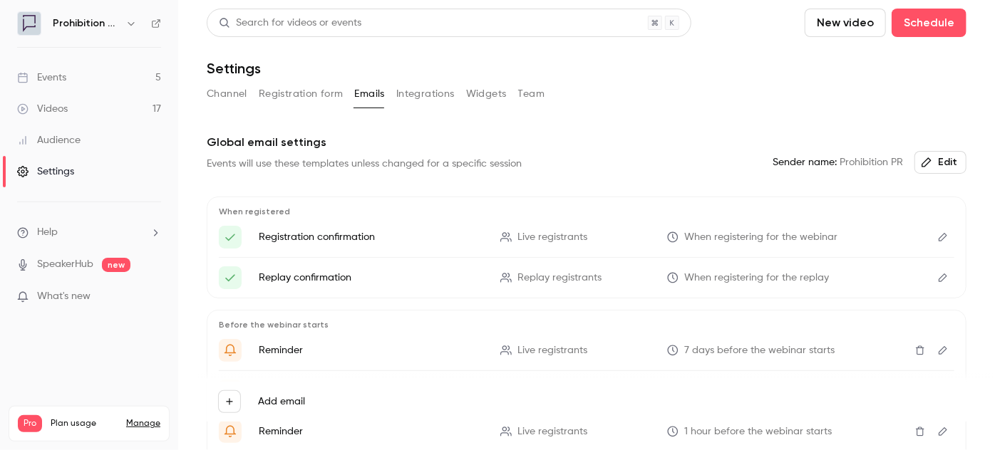
click at [424, 93] on button "Integrations" at bounding box center [425, 94] width 58 height 23
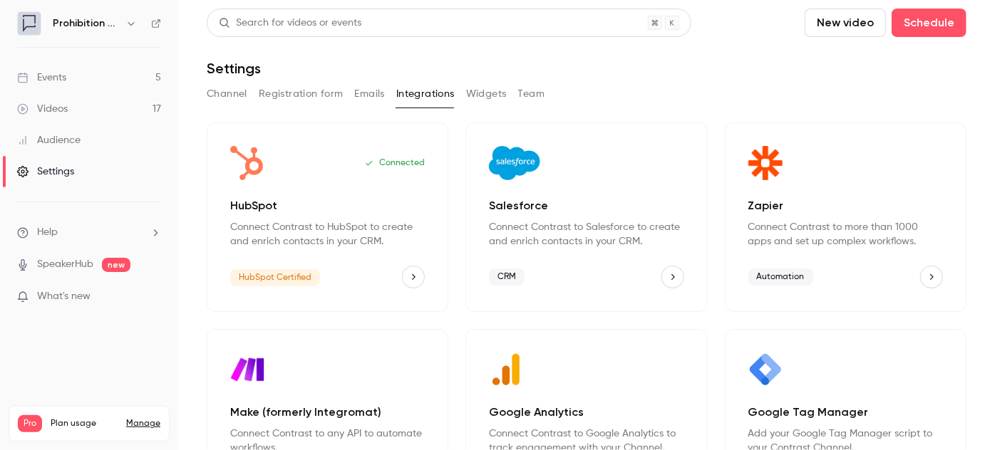
drag, startPoint x: 482, startPoint y: 96, endPoint x: 501, endPoint y: 101, distance: 19.9
click at [483, 96] on button "Widgets" at bounding box center [486, 94] width 41 height 23
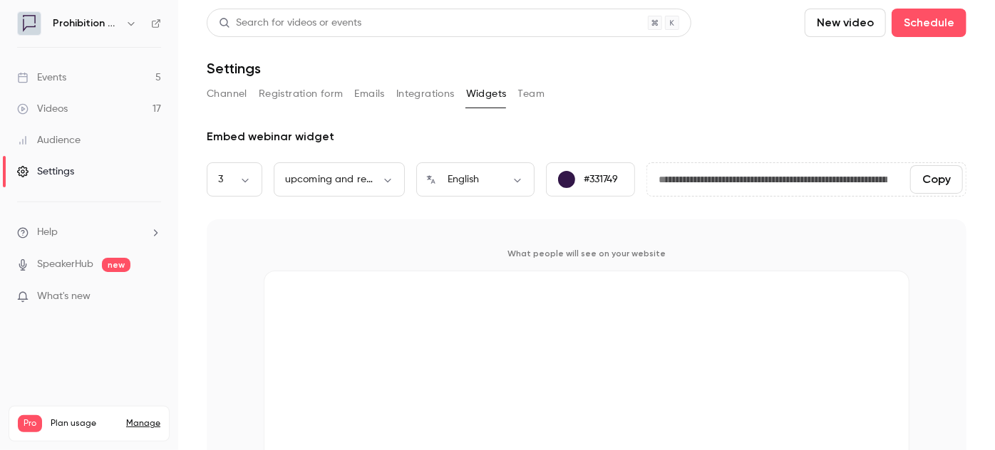
click at [323, 93] on button "Registration form" at bounding box center [301, 94] width 85 height 23
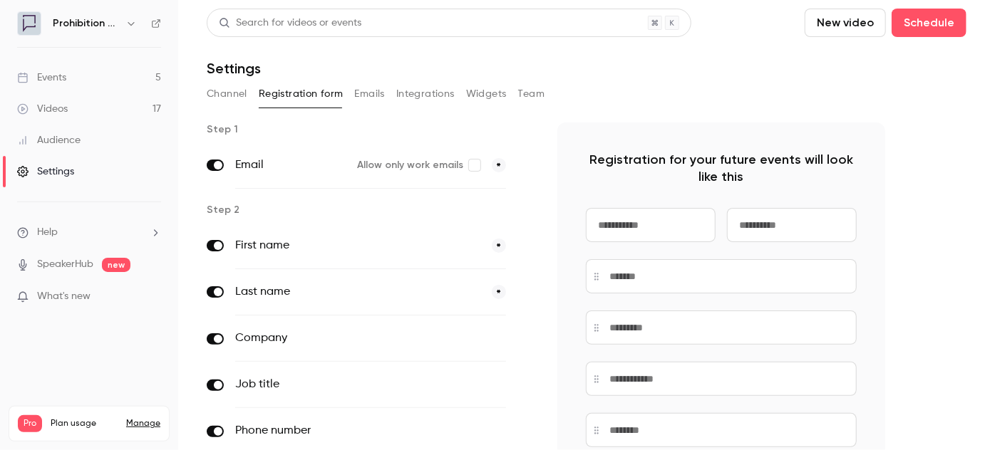
click at [78, 233] on li "Help" at bounding box center [89, 232] width 144 height 15
click at [220, 218] on link "Talk to [GEOGRAPHIC_DATA]" at bounding box center [263, 216] width 156 height 38
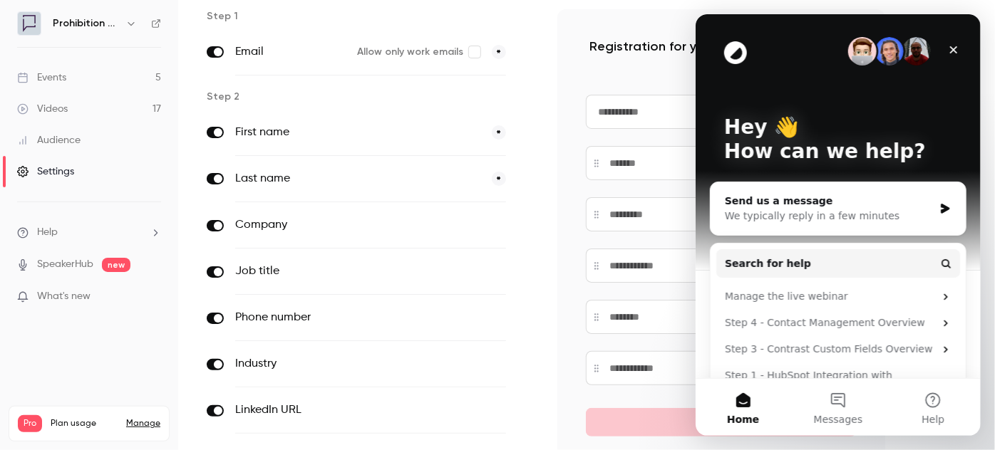
scroll to position [129, 0]
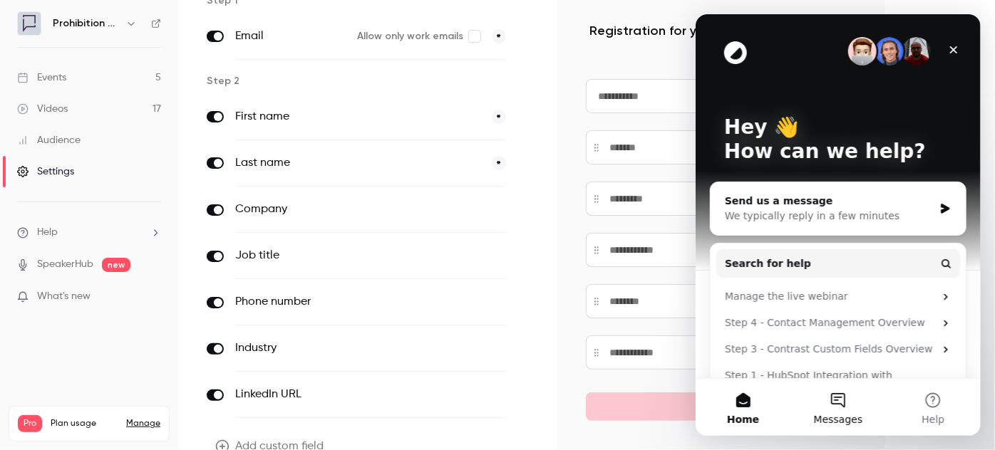
click at [846, 404] on button "Messages" at bounding box center [837, 407] width 95 height 57
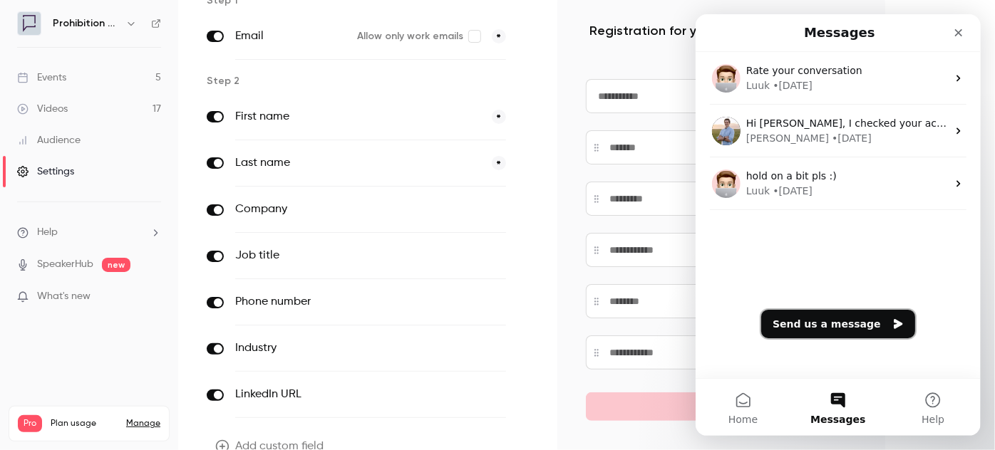
click at [823, 326] on button "Send us a message" at bounding box center [838, 324] width 154 height 29
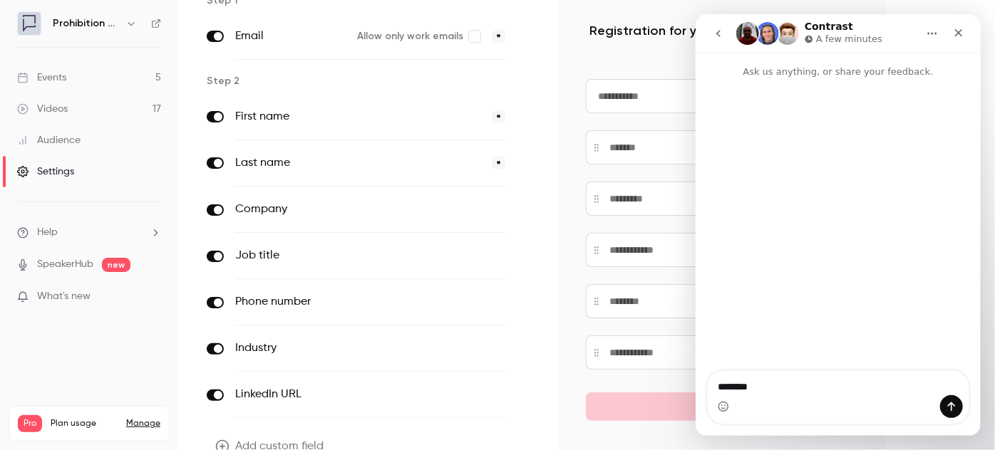
type textarea "********"
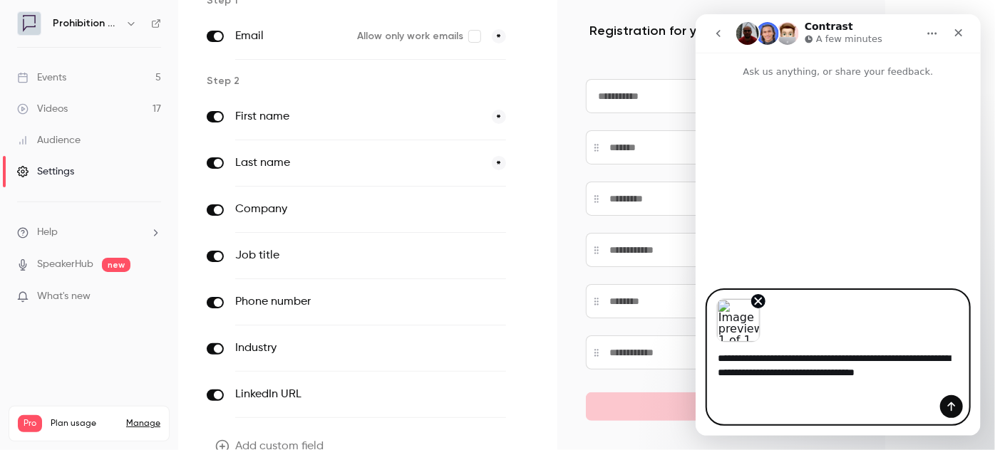
click at [919, 372] on textarea "**********" at bounding box center [838, 362] width 262 height 38
type textarea "**********"
click at [945, 406] on button "Send a message…" at bounding box center [950, 407] width 23 height 23
